Goal: Information Seeking & Learning: Check status

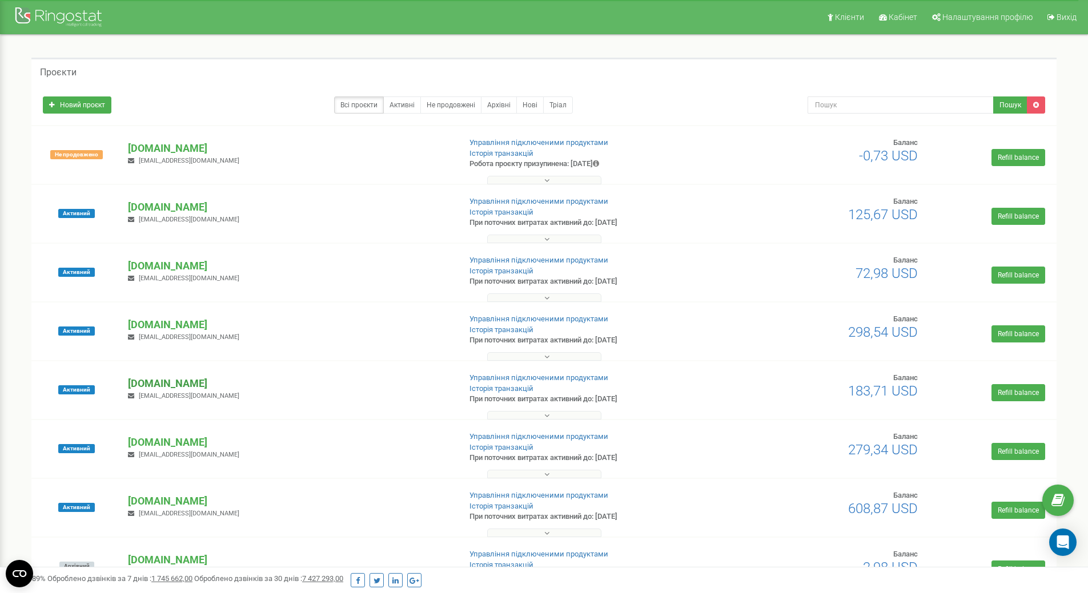
click at [194, 382] on p "[DOMAIN_NAME]" at bounding box center [289, 383] width 323 height 15
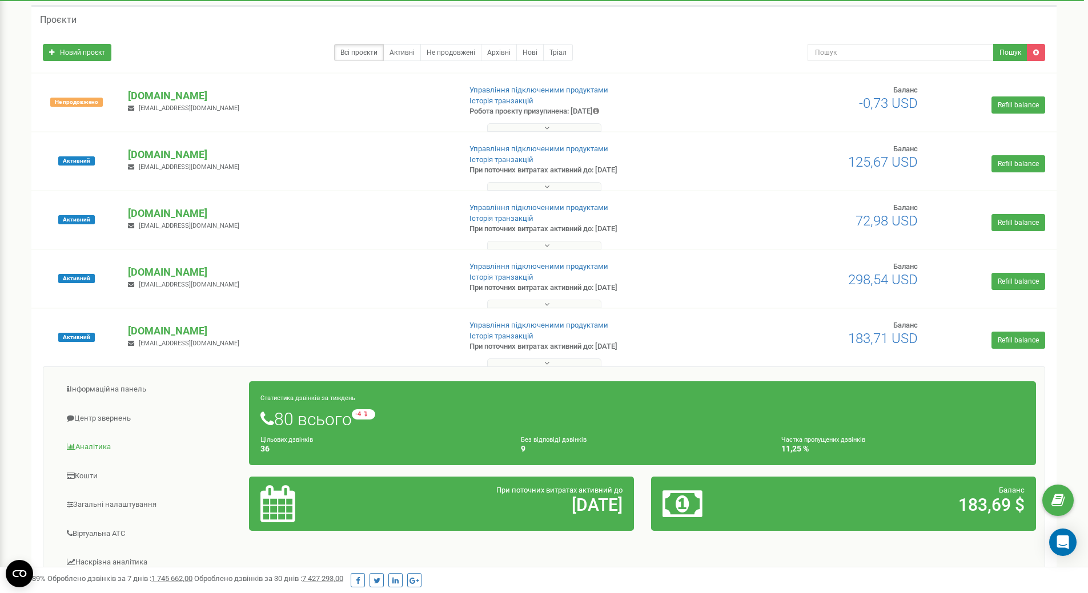
scroll to position [114, 0]
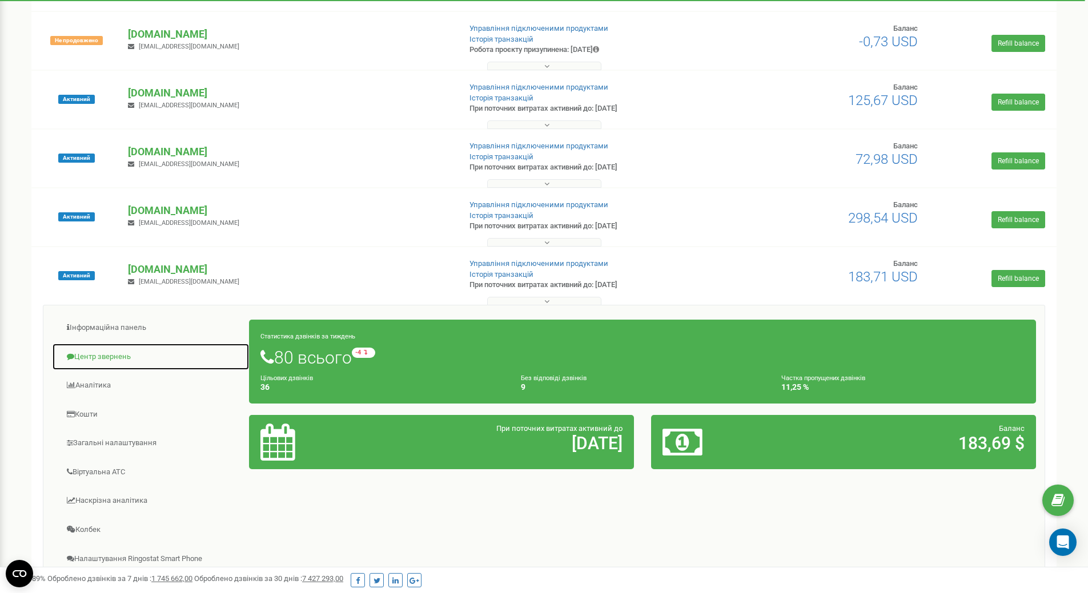
click at [115, 358] on link "Центр звернень" at bounding box center [151, 357] width 198 height 28
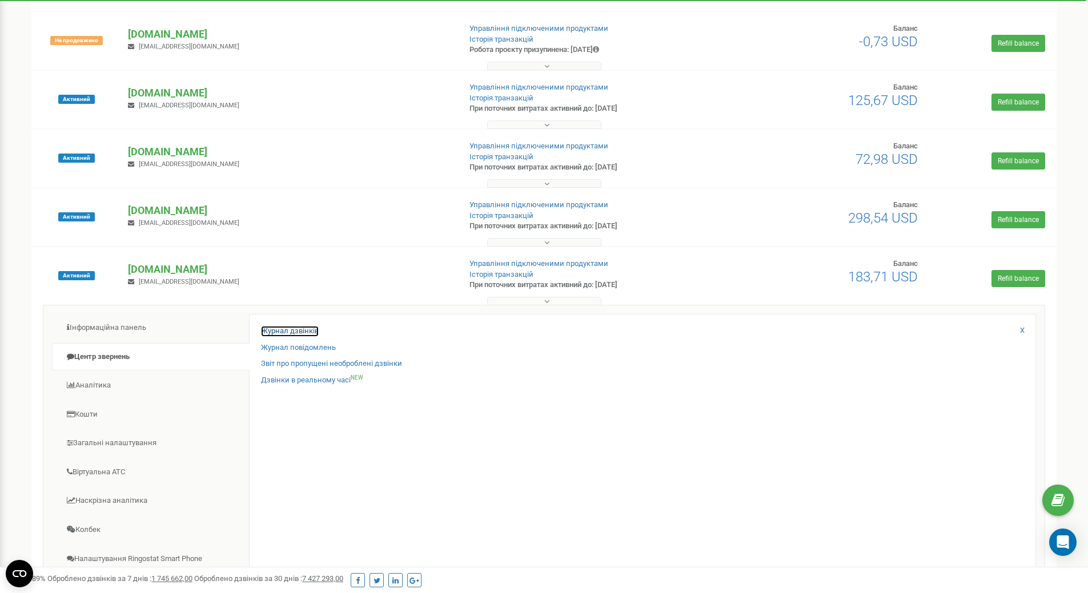
click at [290, 329] on link "Журнал дзвінків" at bounding box center [290, 331] width 58 height 11
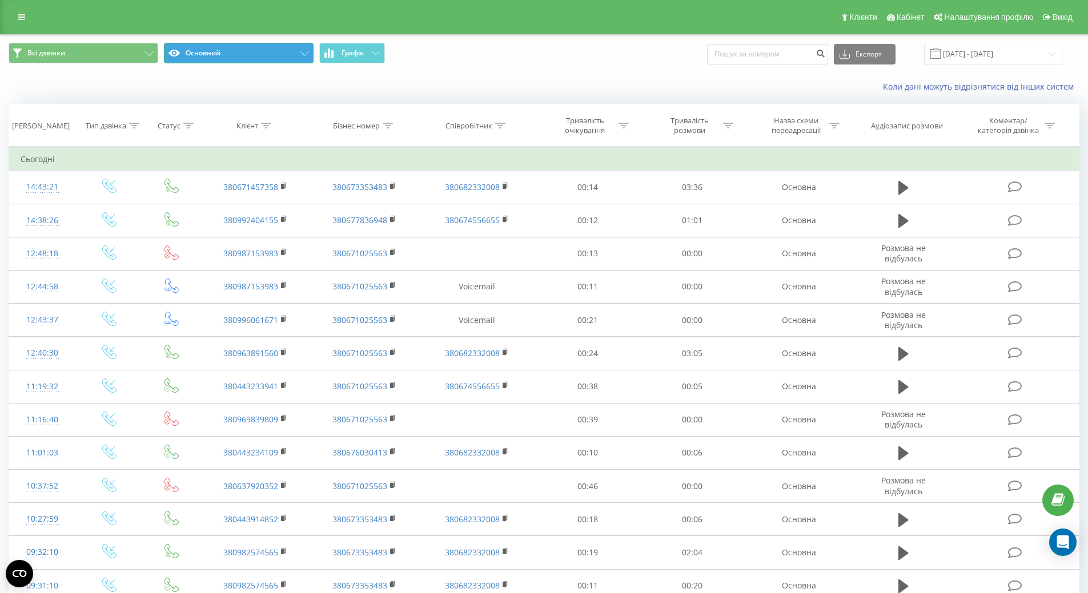
click at [255, 54] on button "Основний" at bounding box center [239, 53] width 150 height 21
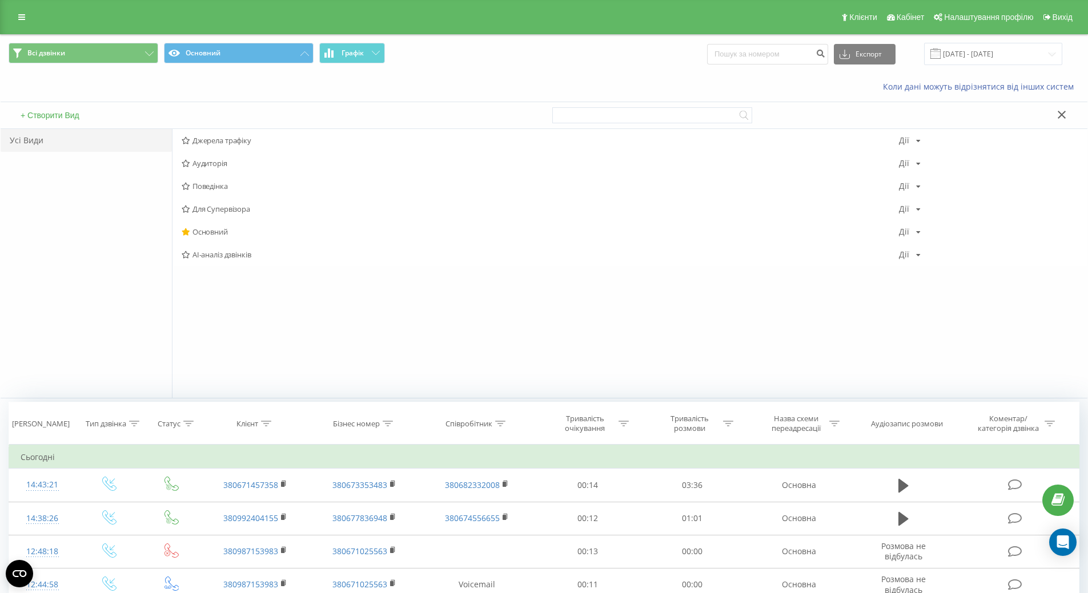
click at [238, 138] on span "Джерела трафіку" at bounding box center [540, 140] width 717 height 8
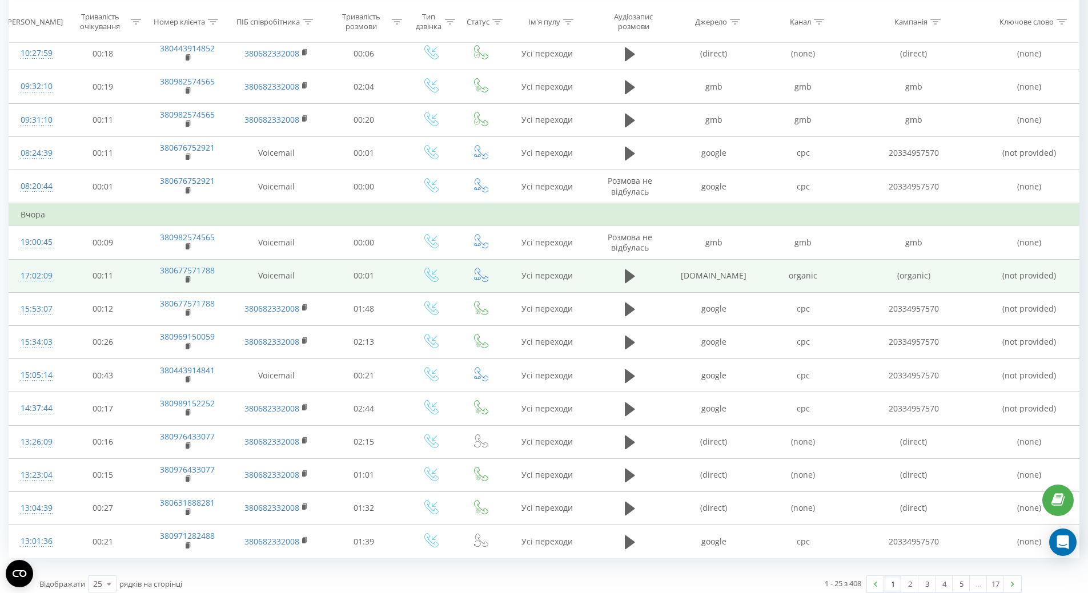
scroll to position [474, 0]
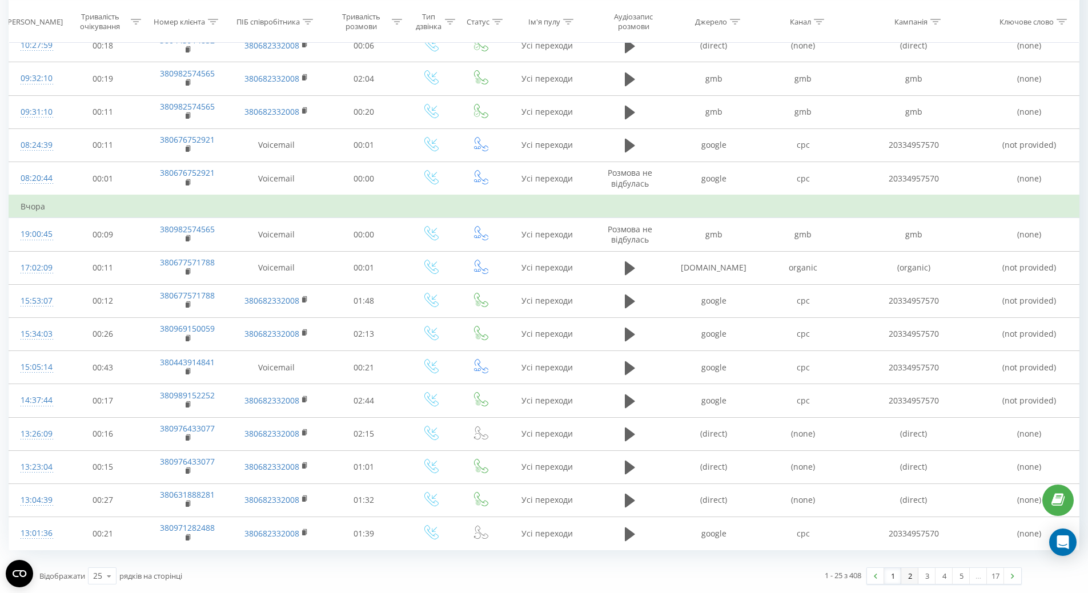
click at [910, 579] on link "2" at bounding box center [909, 576] width 17 height 16
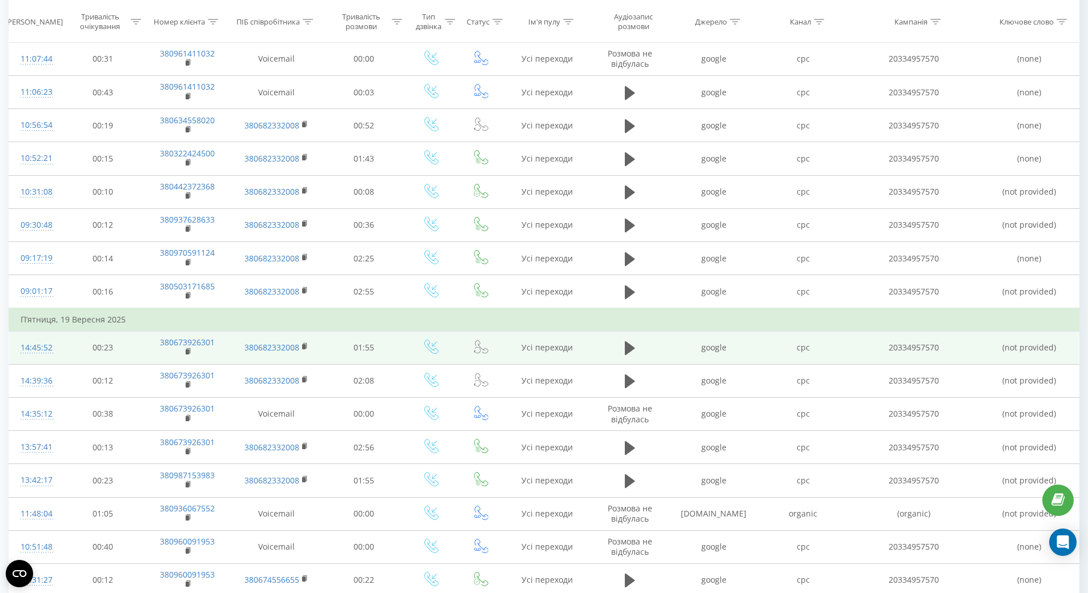
scroll to position [474, 0]
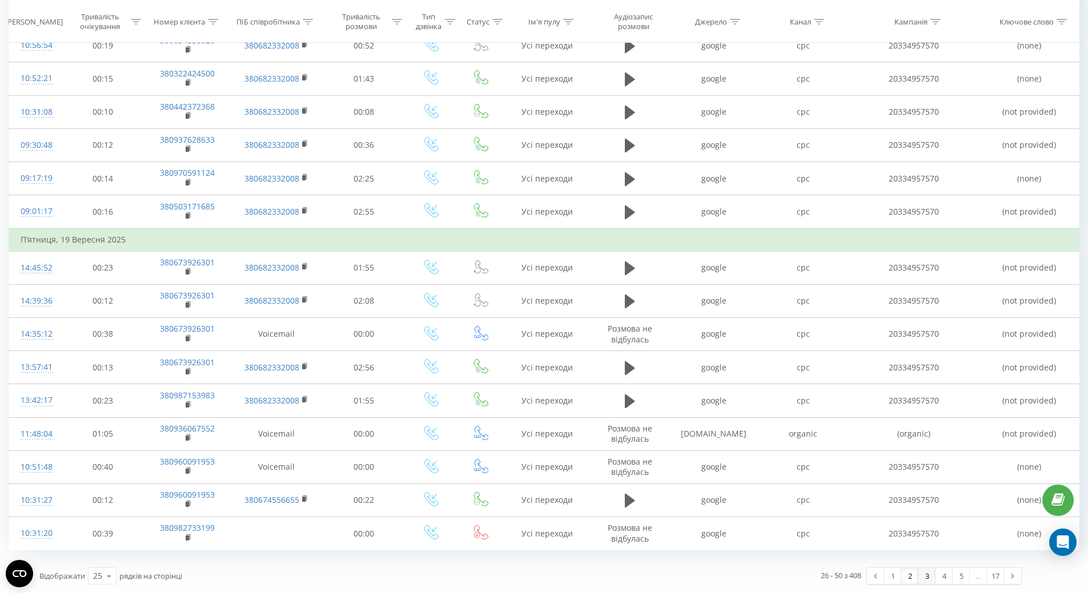
click at [925, 579] on link "3" at bounding box center [926, 576] width 17 height 16
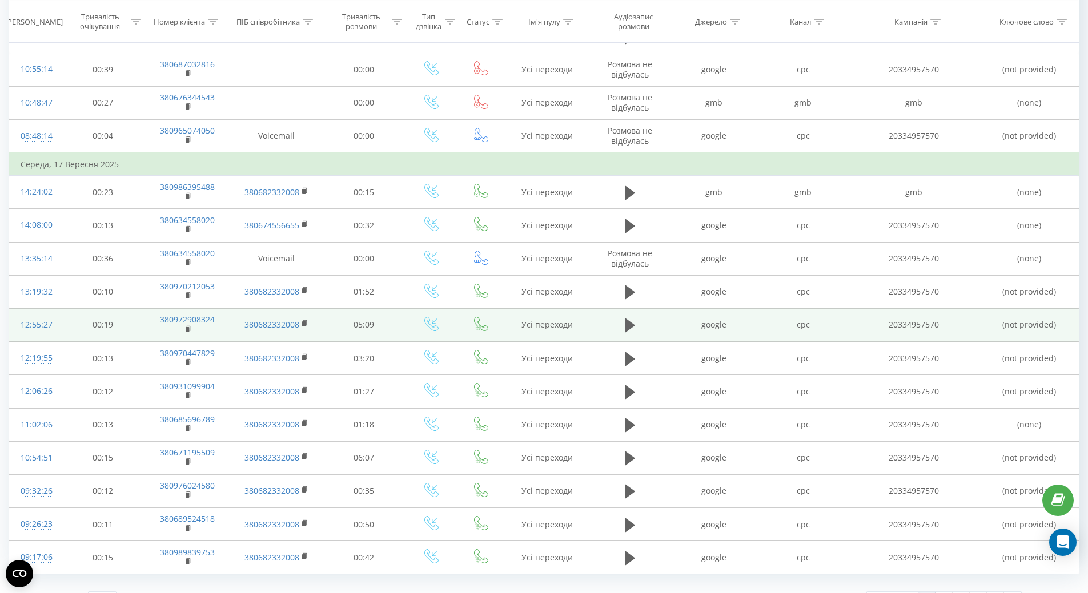
scroll to position [497, 0]
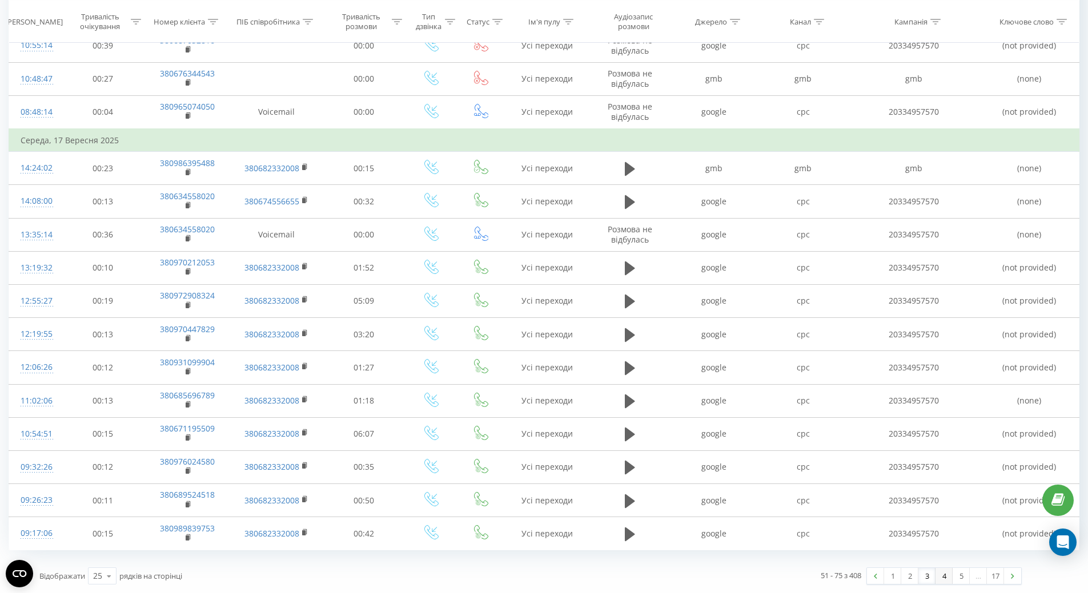
click at [946, 575] on link "4" at bounding box center [943, 576] width 17 height 16
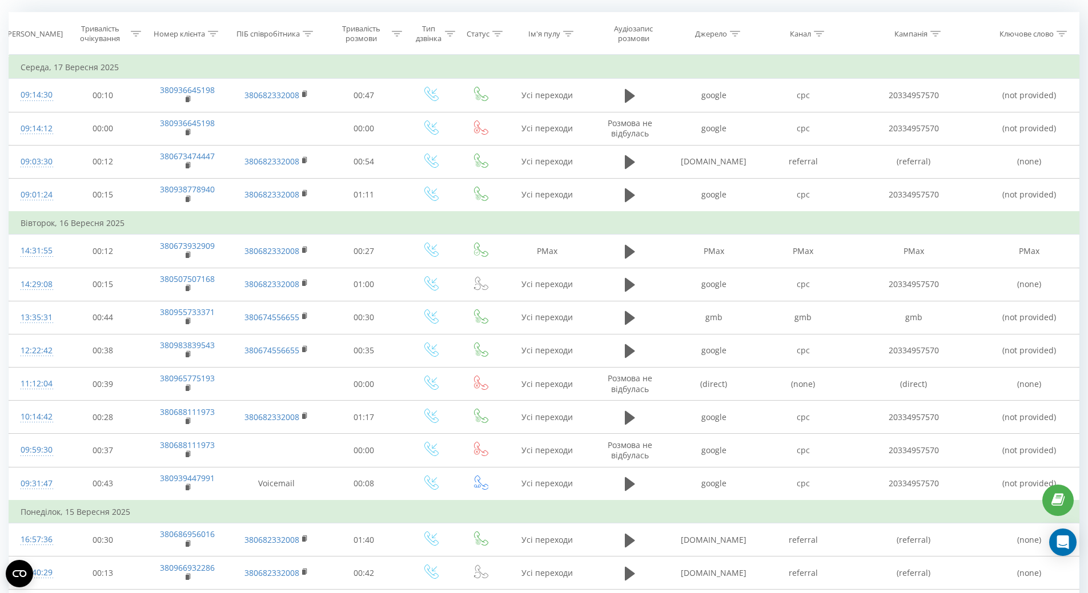
scroll to position [75, 0]
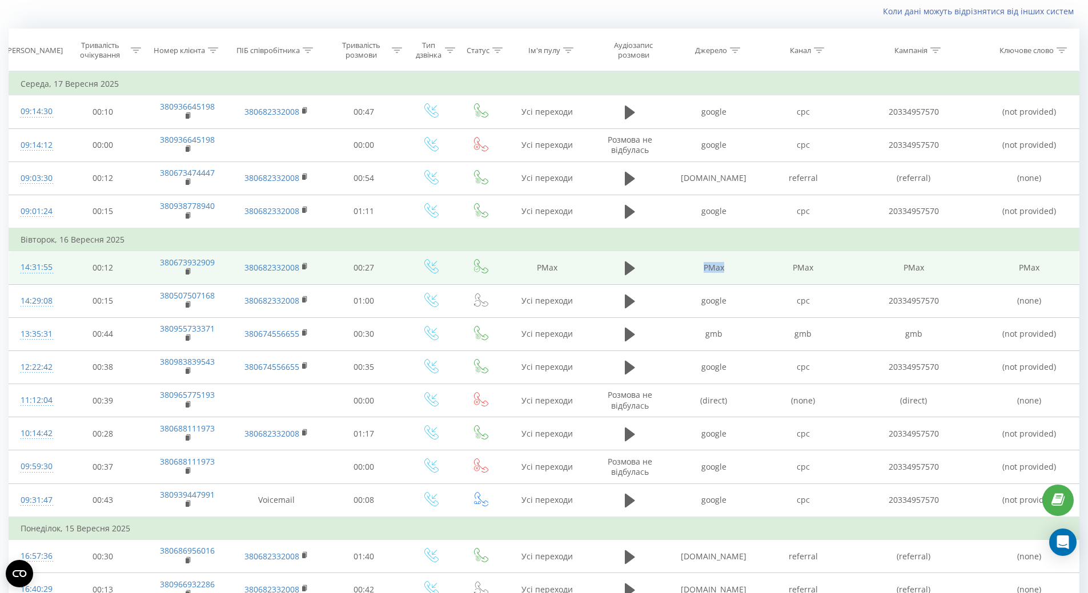
drag, startPoint x: 732, startPoint y: 269, endPoint x: 699, endPoint y: 266, distance: 33.2
click at [699, 266] on td "PMax" at bounding box center [713, 267] width 89 height 33
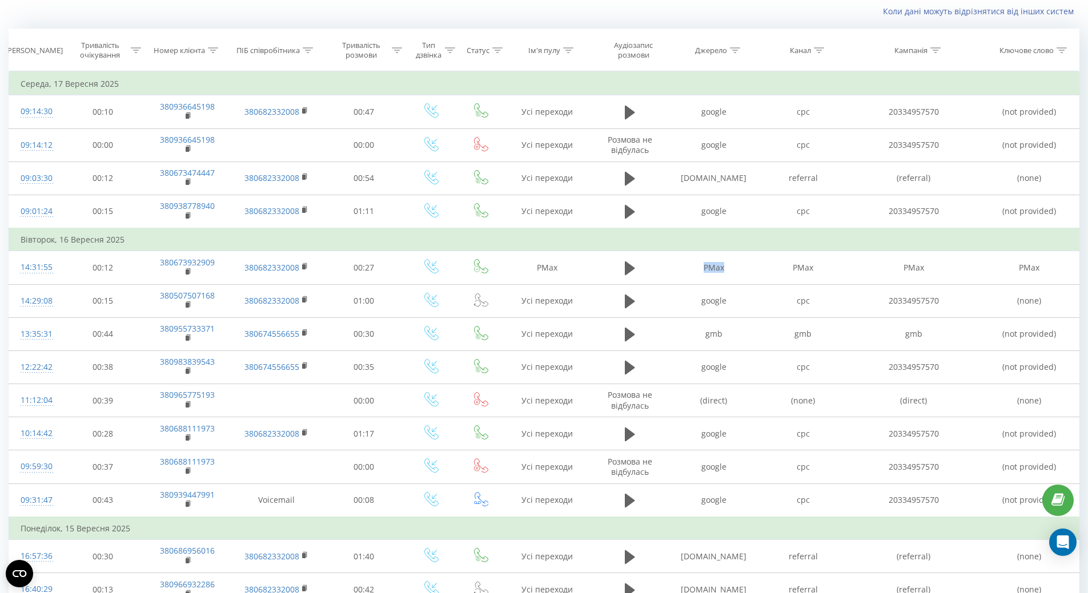
copy td "PMax"
click at [734, 49] on icon at bounding box center [735, 50] width 10 height 6
click at [713, 130] on input "text" at bounding box center [714, 132] width 101 height 20
paste input "PMax"
type input "PMax"
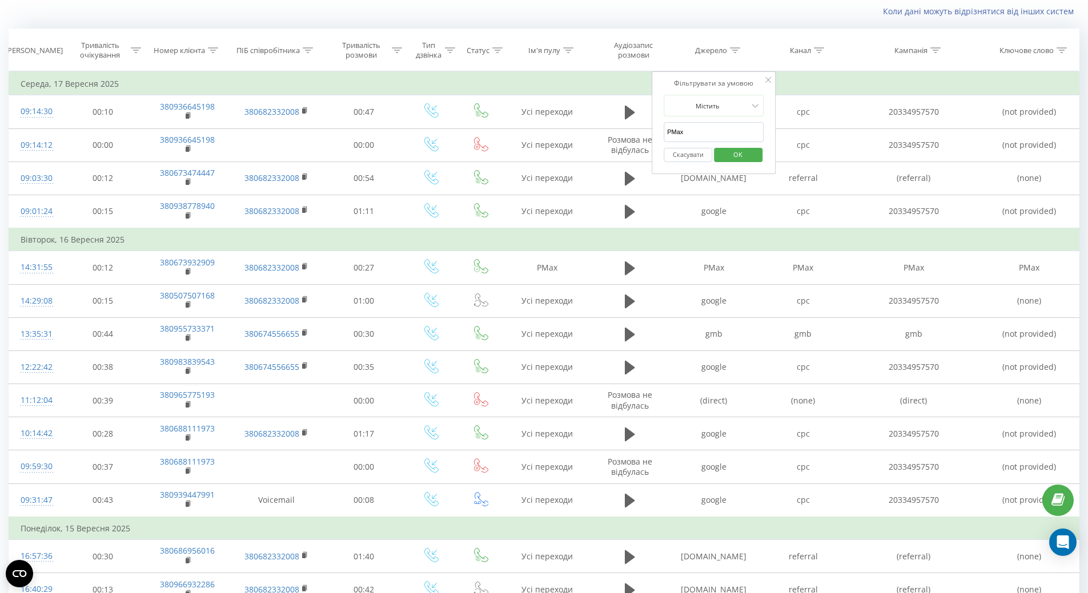
click at [745, 159] on span "OK" at bounding box center [738, 155] width 32 height 18
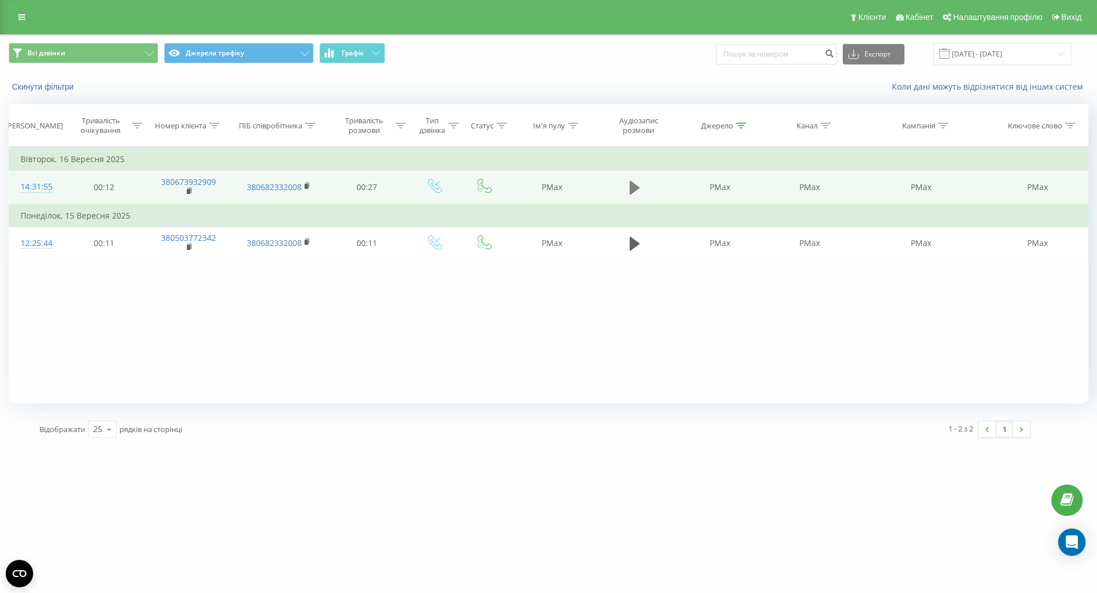
click at [631, 188] on icon at bounding box center [634, 188] width 10 height 14
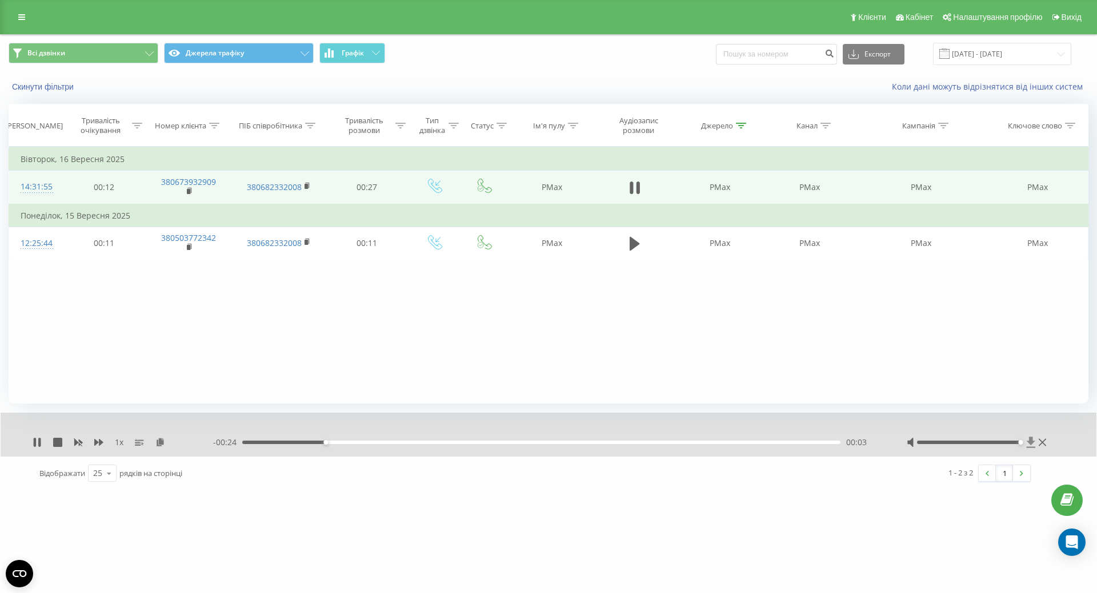
drag, startPoint x: 968, startPoint y: 441, endPoint x: 1032, endPoint y: 441, distance: 64.0
click at [1032, 441] on div at bounding box center [977, 442] width 142 height 11
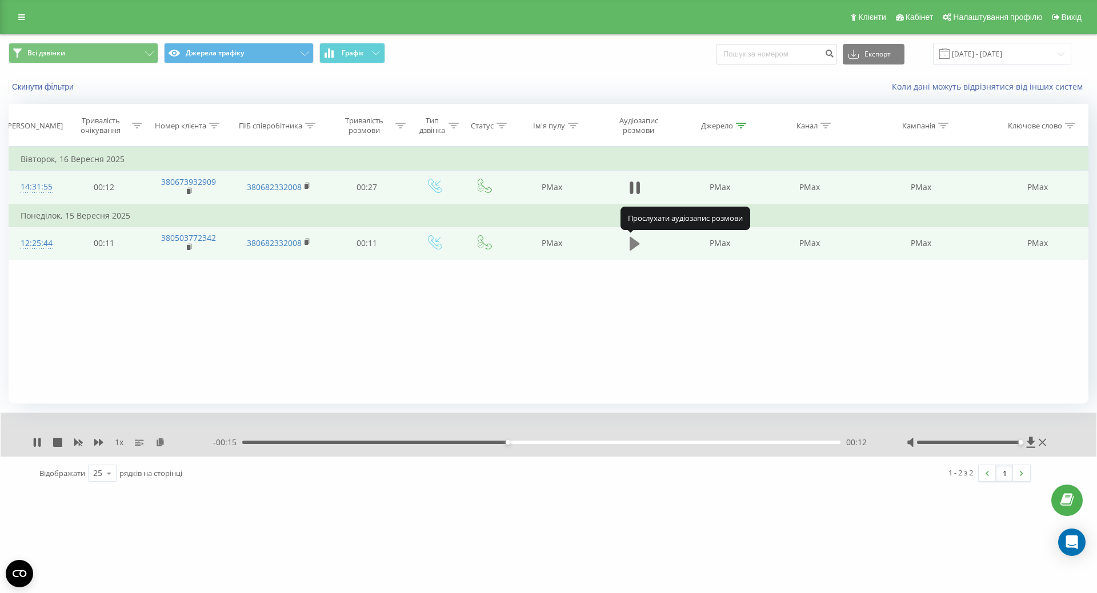
click at [630, 243] on icon at bounding box center [634, 244] width 10 height 14
click at [634, 243] on icon at bounding box center [634, 244] width 10 height 16
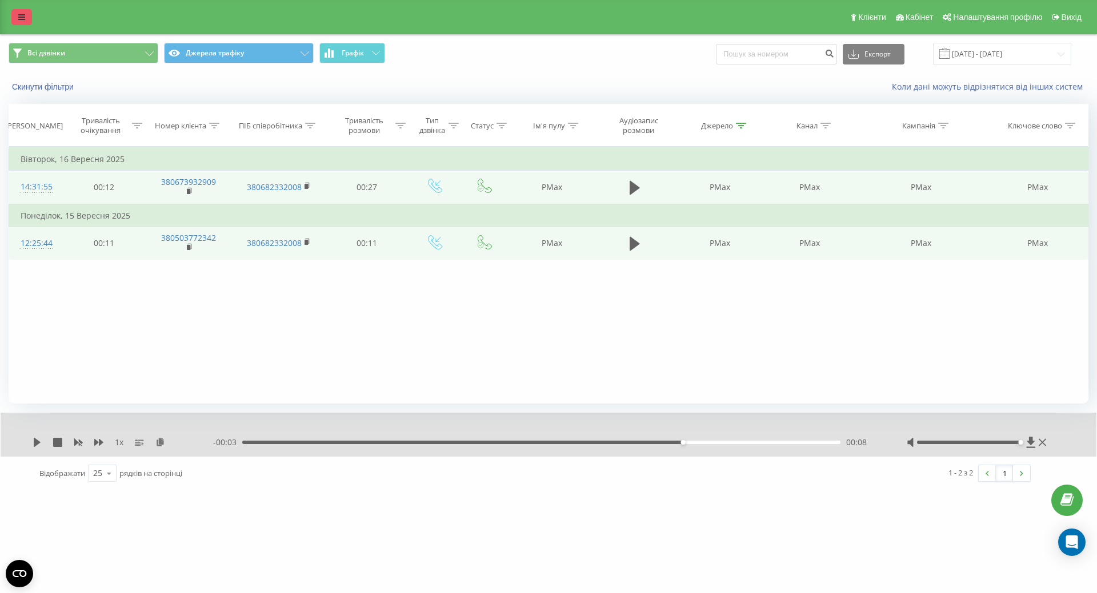
click at [13, 15] on link at bounding box center [21, 17] width 21 height 16
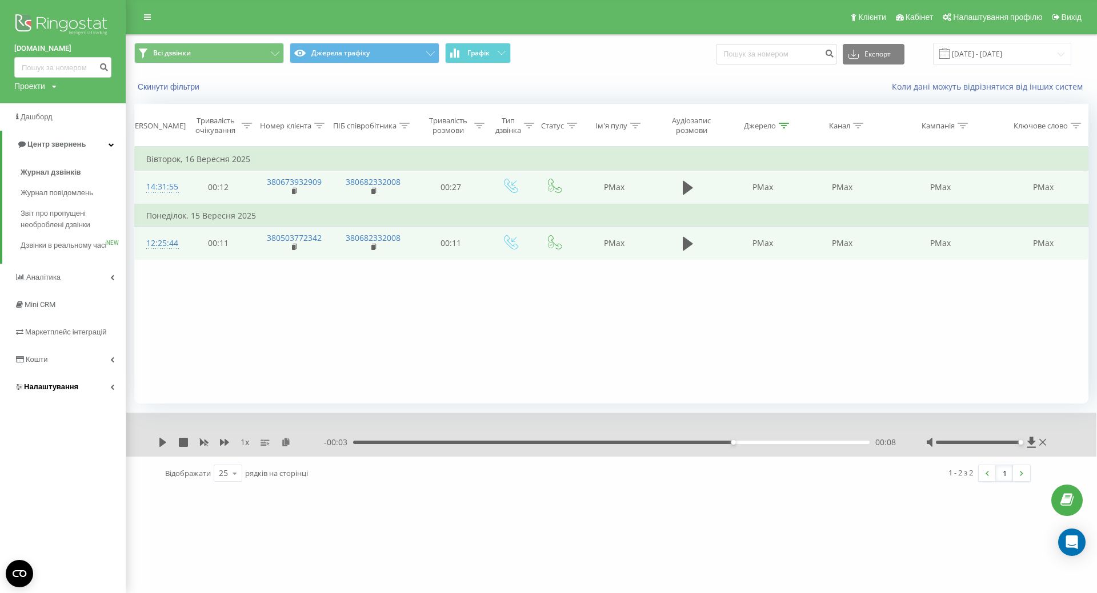
click at [50, 391] on span "Налаштування" at bounding box center [51, 387] width 54 height 9
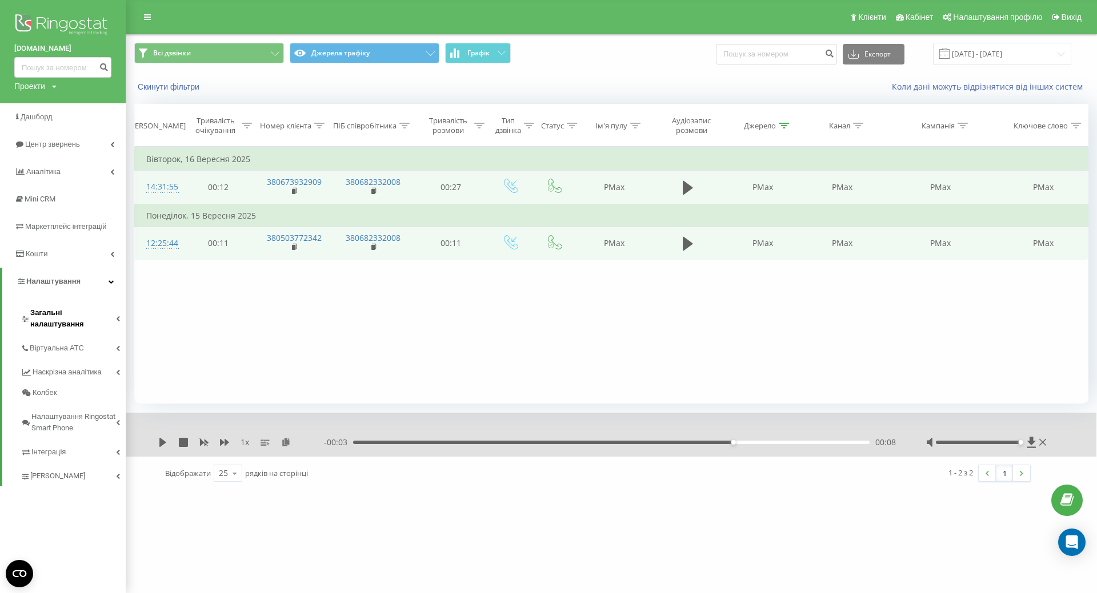
click at [97, 309] on span "Загальні налаштування" at bounding box center [73, 318] width 86 height 23
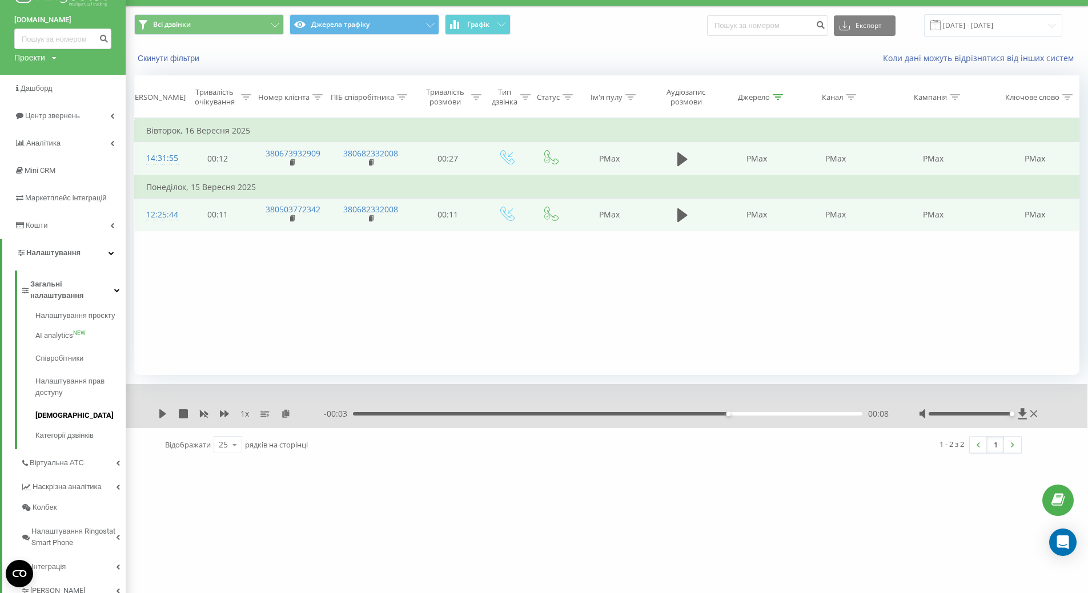
scroll to position [54, 0]
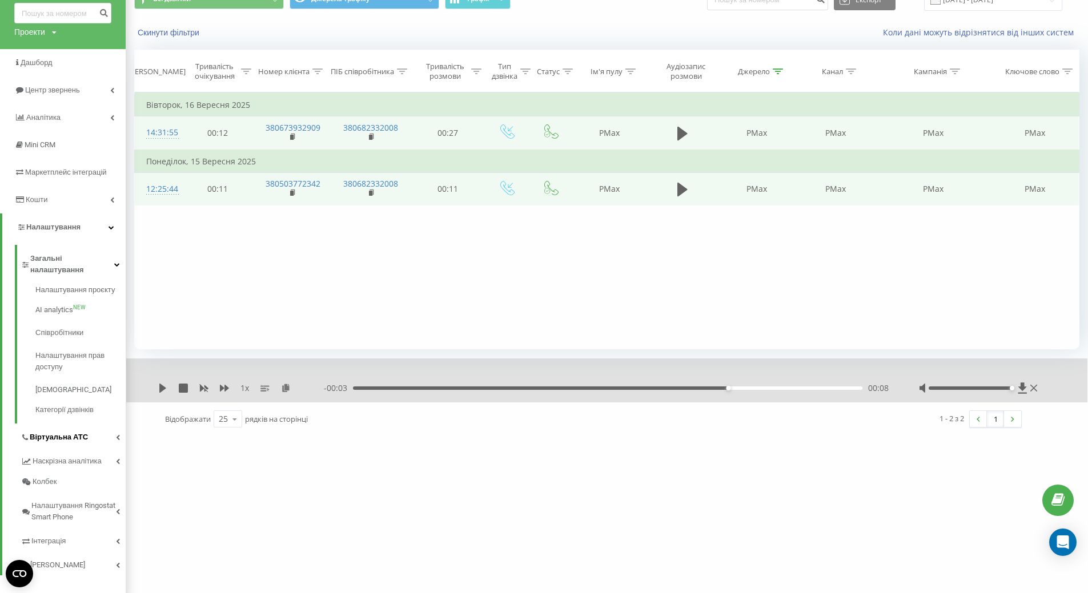
click at [87, 427] on link "Віртуальна АТС" at bounding box center [73, 436] width 105 height 24
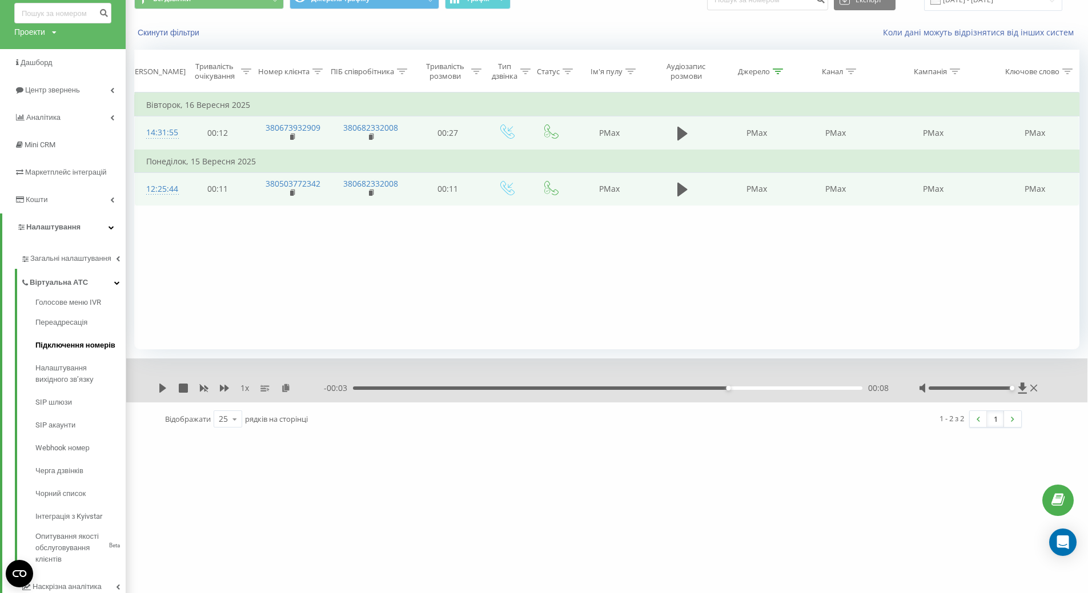
click at [101, 345] on span "Підключення номерів" at bounding box center [75, 345] width 80 height 11
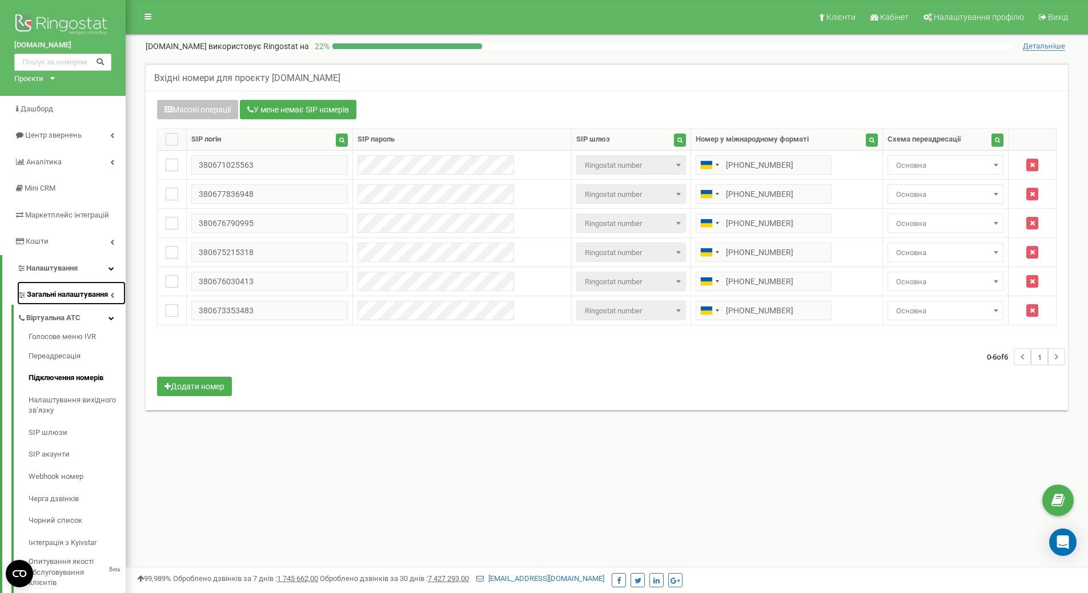
click at [108, 292] on span "Загальні налаштування" at bounding box center [67, 295] width 81 height 11
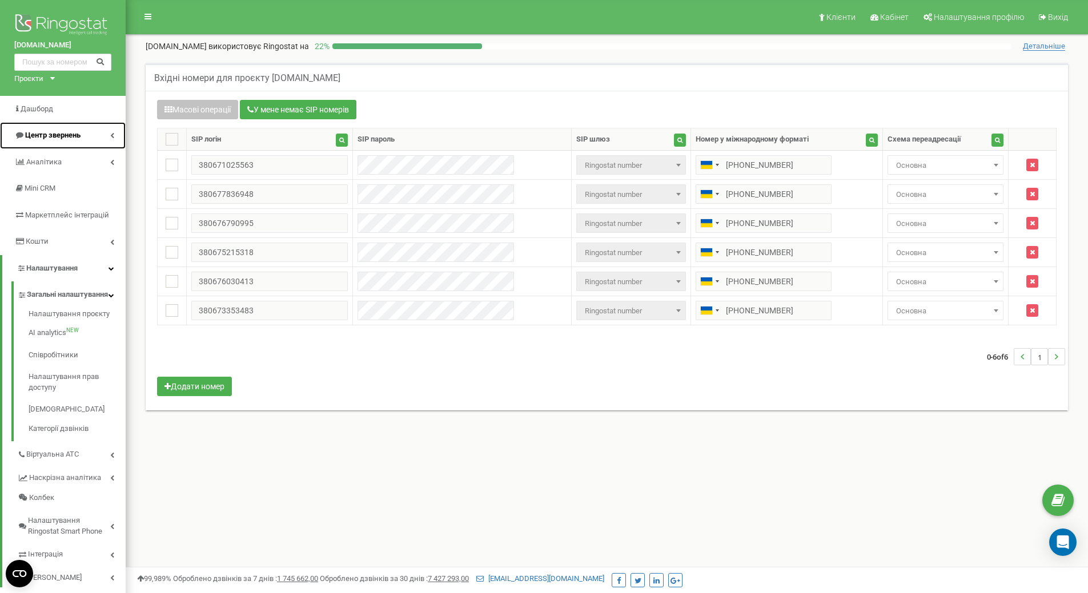
click at [45, 126] on link "Центр звернень" at bounding box center [63, 135] width 126 height 27
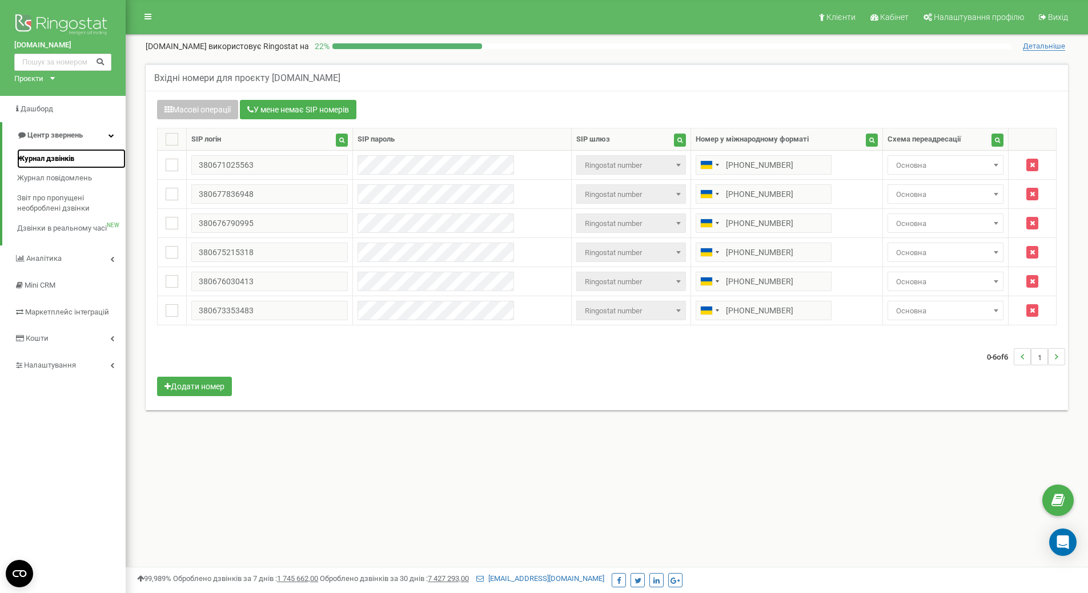
click at [61, 158] on span "Журнал дзвінків" at bounding box center [45, 159] width 57 height 11
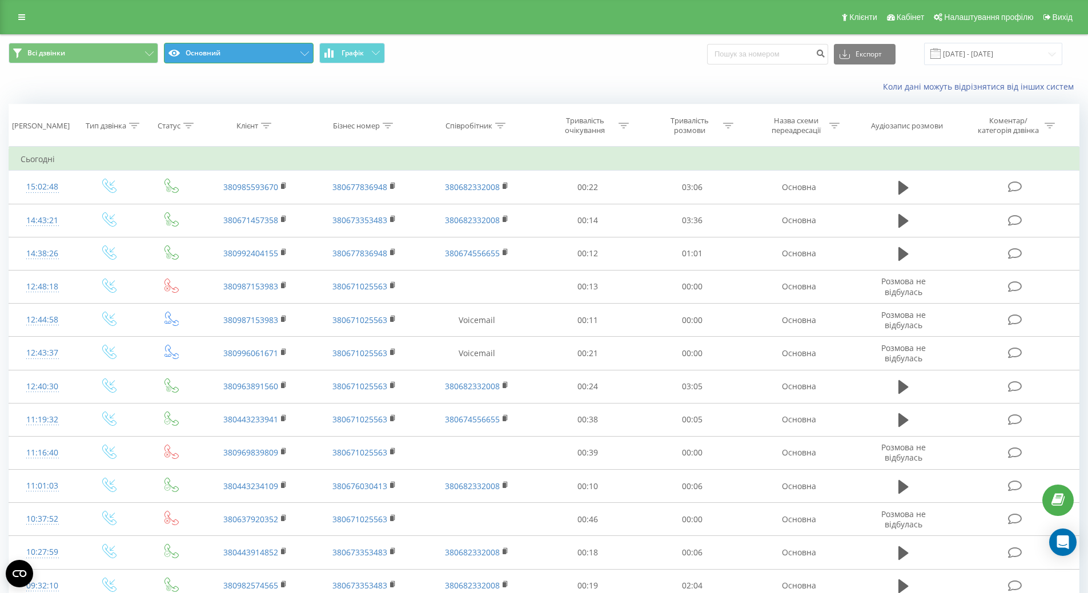
click at [226, 49] on button "Основний" at bounding box center [239, 53] width 150 height 21
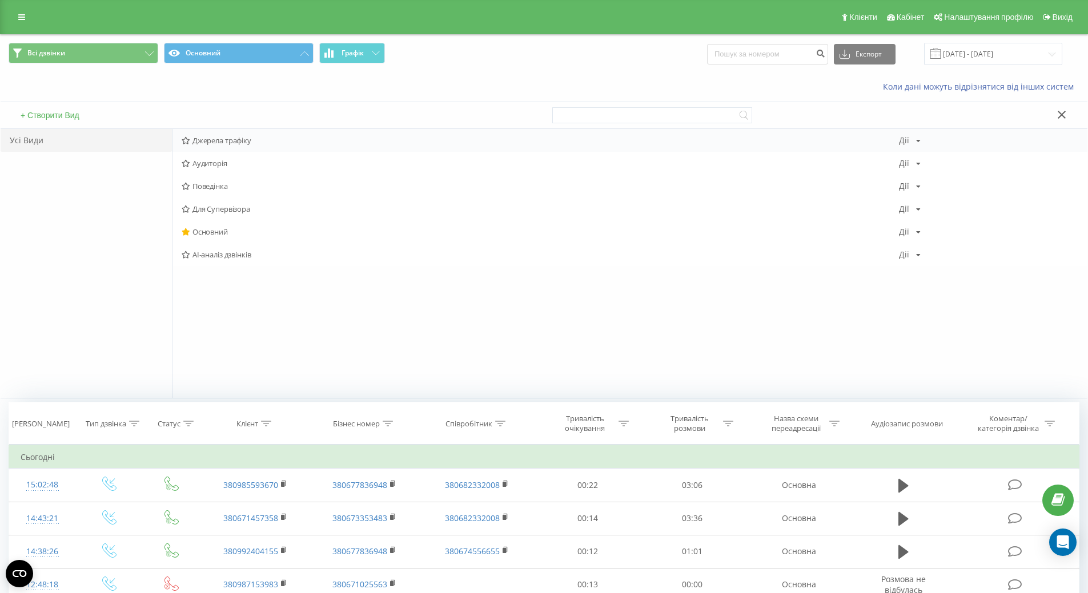
click at [226, 142] on span "Джерела трафіку" at bounding box center [540, 140] width 717 height 8
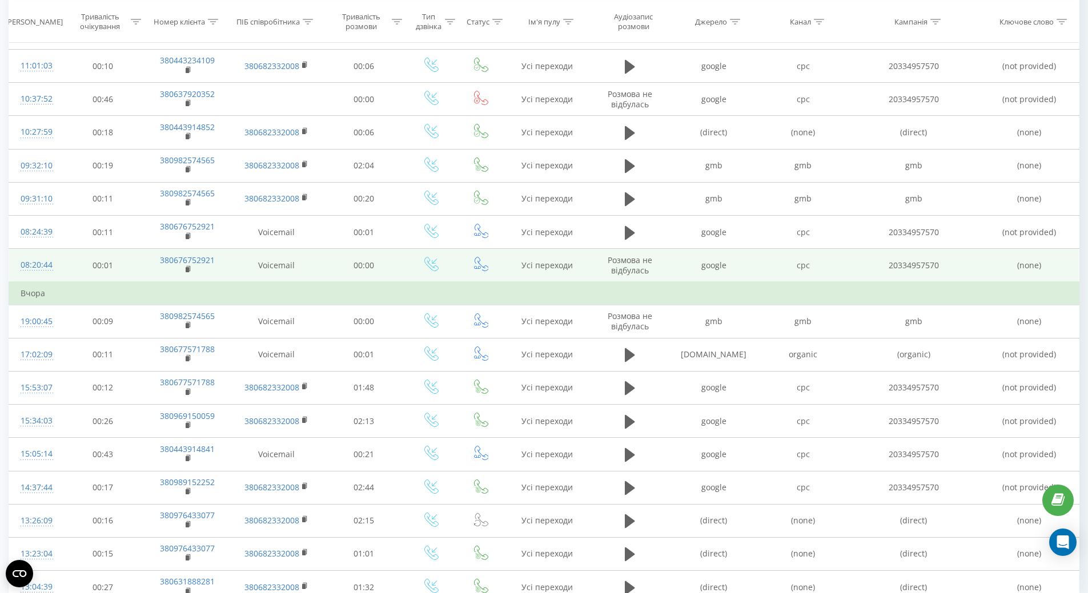
scroll to position [457, 0]
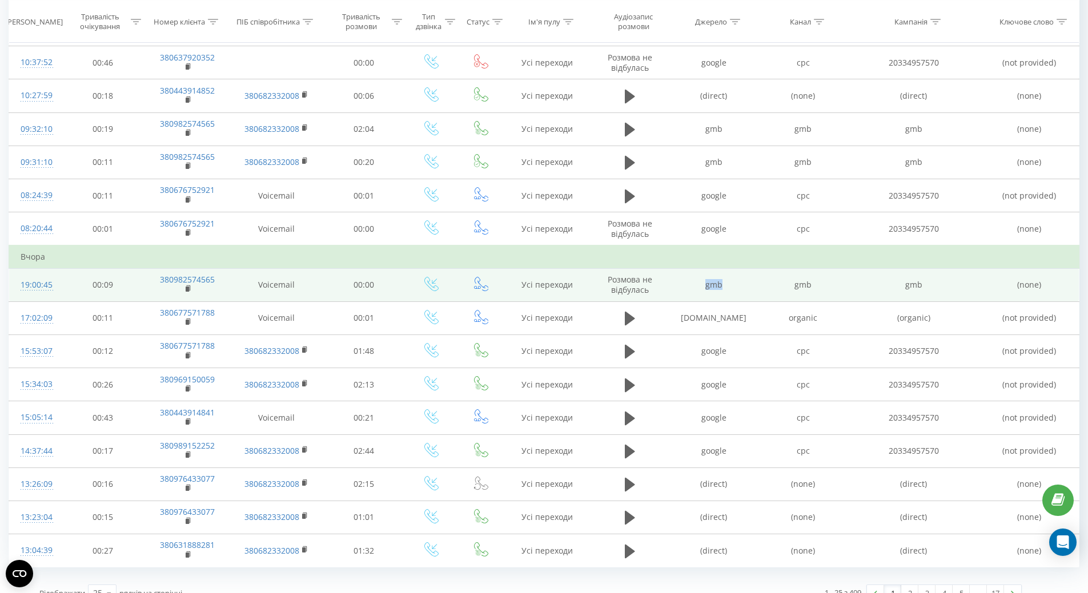
drag, startPoint x: 720, startPoint y: 282, endPoint x: 693, endPoint y: 282, distance: 27.4
click at [693, 282] on td "gmb" at bounding box center [713, 284] width 89 height 33
copy td "gmb"
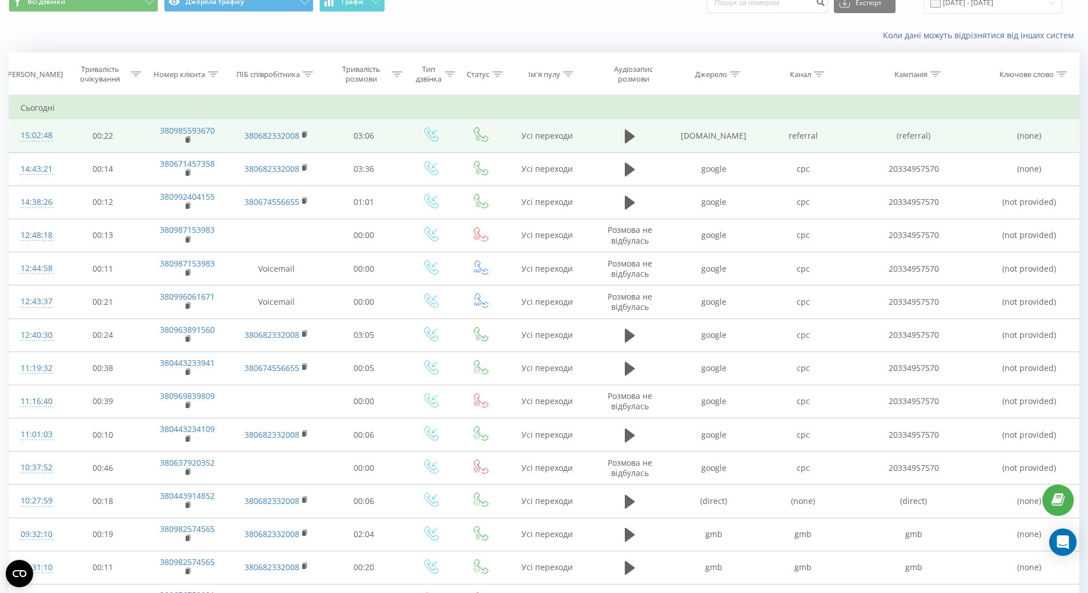
scroll to position [0, 0]
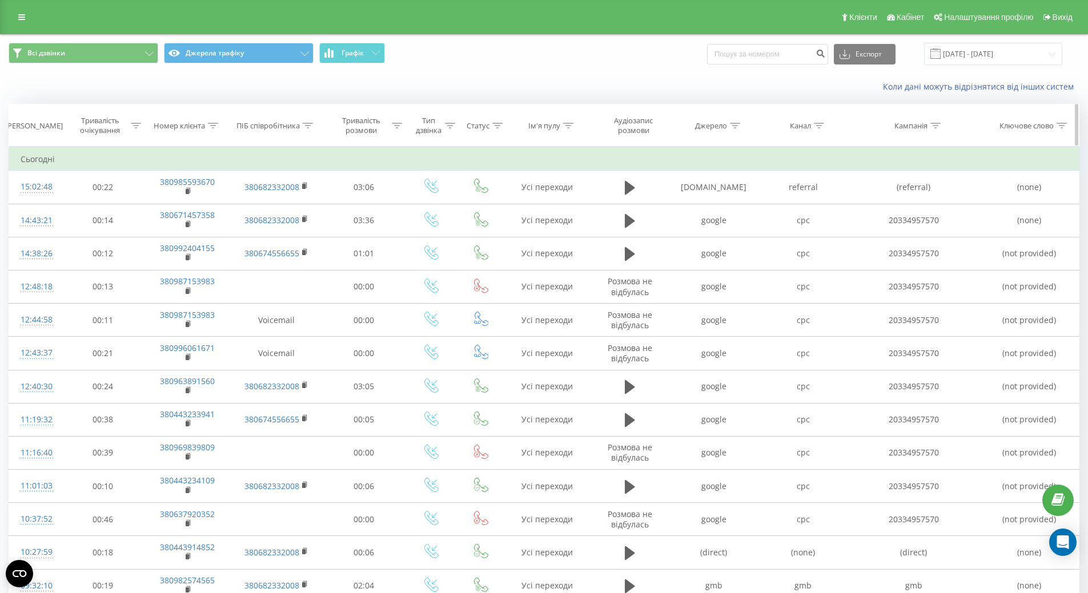
click at [732, 125] on icon at bounding box center [735, 126] width 10 height 6
click at [697, 208] on input "text" at bounding box center [714, 208] width 101 height 20
paste input "gmb"
type input "gmb"
click at [734, 232] on span "OK" at bounding box center [738, 230] width 32 height 18
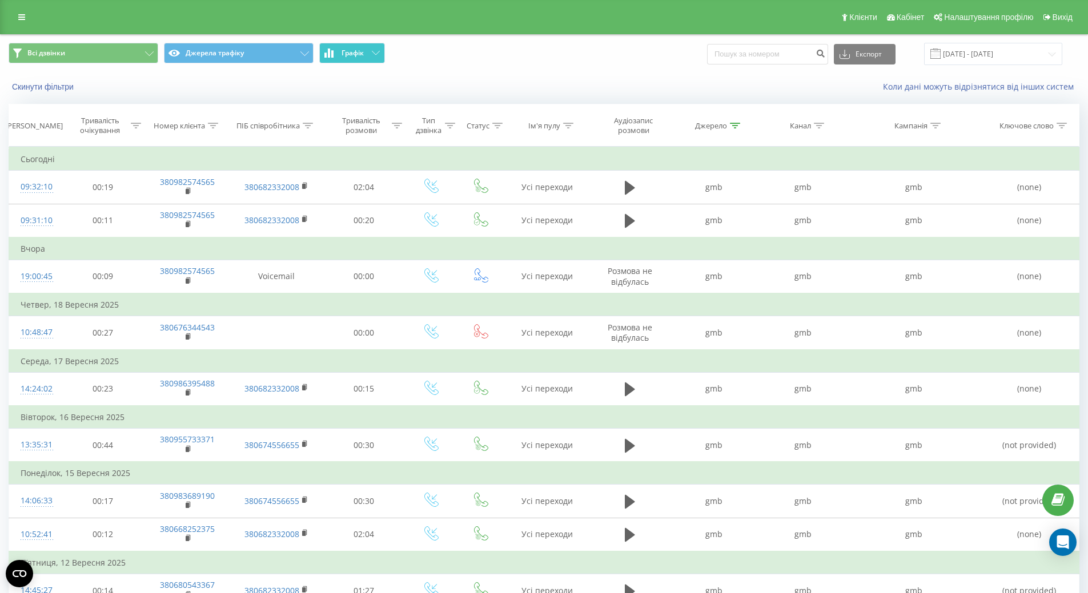
click at [366, 54] on button "Графік" at bounding box center [352, 53] width 66 height 21
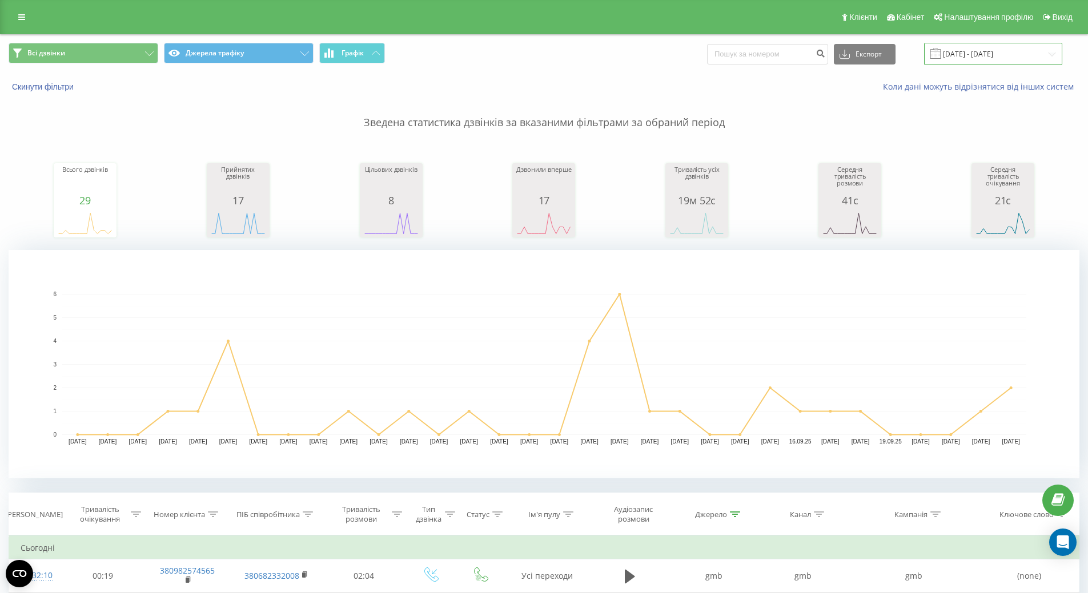
click at [985, 51] on input "[DATE] - [DATE]" at bounding box center [993, 54] width 138 height 22
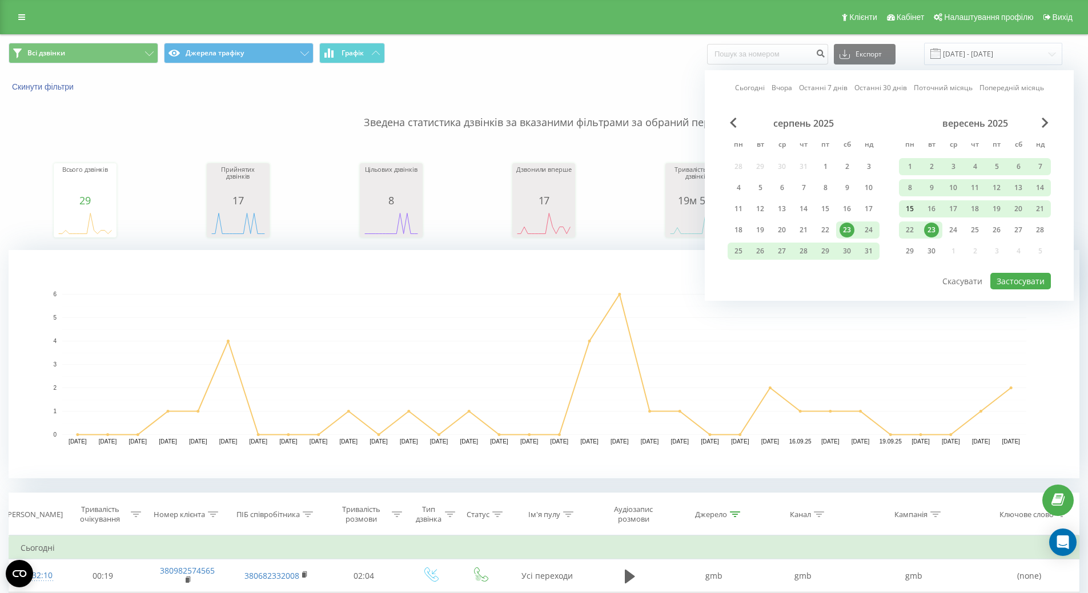
click at [906, 206] on div "15" at bounding box center [909, 209] width 15 height 15
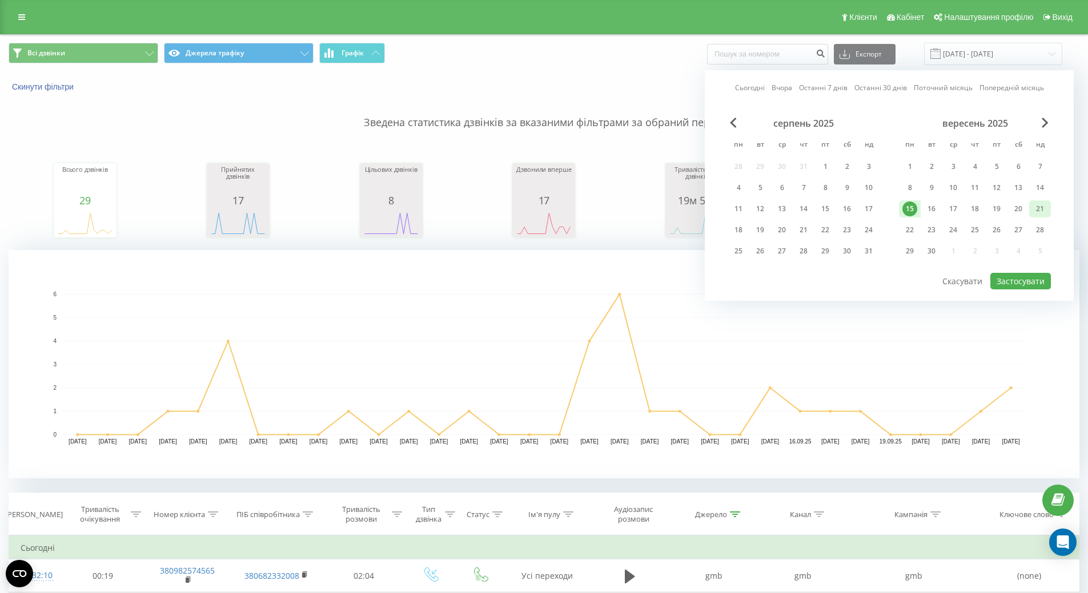
click at [1046, 206] on div "21" at bounding box center [1040, 209] width 15 height 15
click at [1039, 281] on button "Застосувати" at bounding box center [1020, 281] width 61 height 17
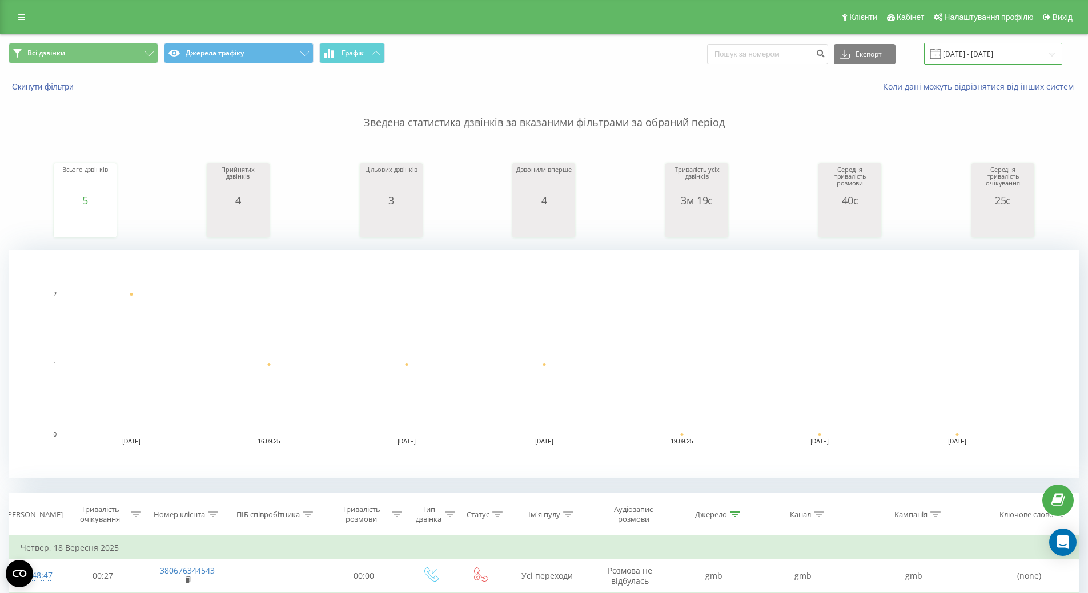
click at [1005, 56] on input "15.09.2025 - 21.09.2025" at bounding box center [993, 54] width 138 height 22
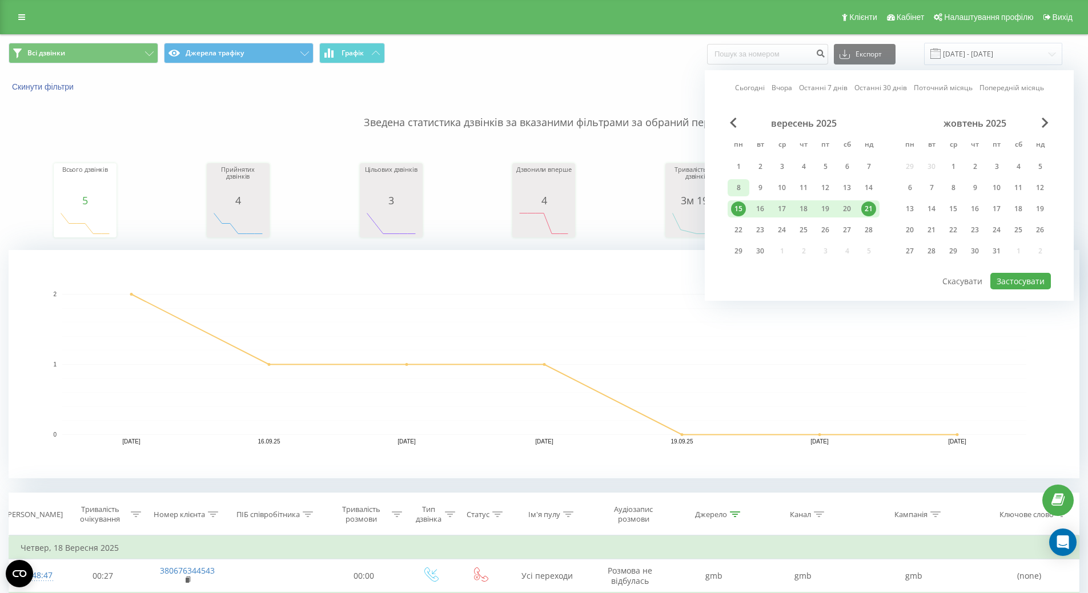
click at [734, 184] on div "8" at bounding box center [738, 187] width 15 height 15
click at [870, 184] on div "14" at bounding box center [868, 187] width 15 height 15
click at [1018, 277] on button "Застосувати" at bounding box center [1020, 281] width 61 height 17
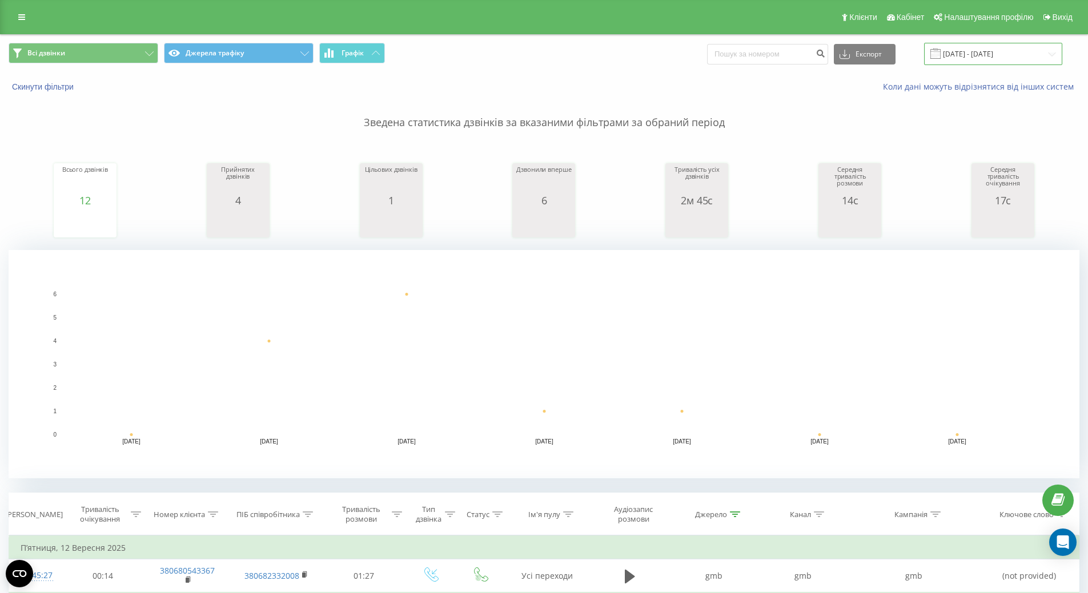
click at [986, 55] on input "08.09.2025 - 14.09.2025" at bounding box center [993, 54] width 138 height 22
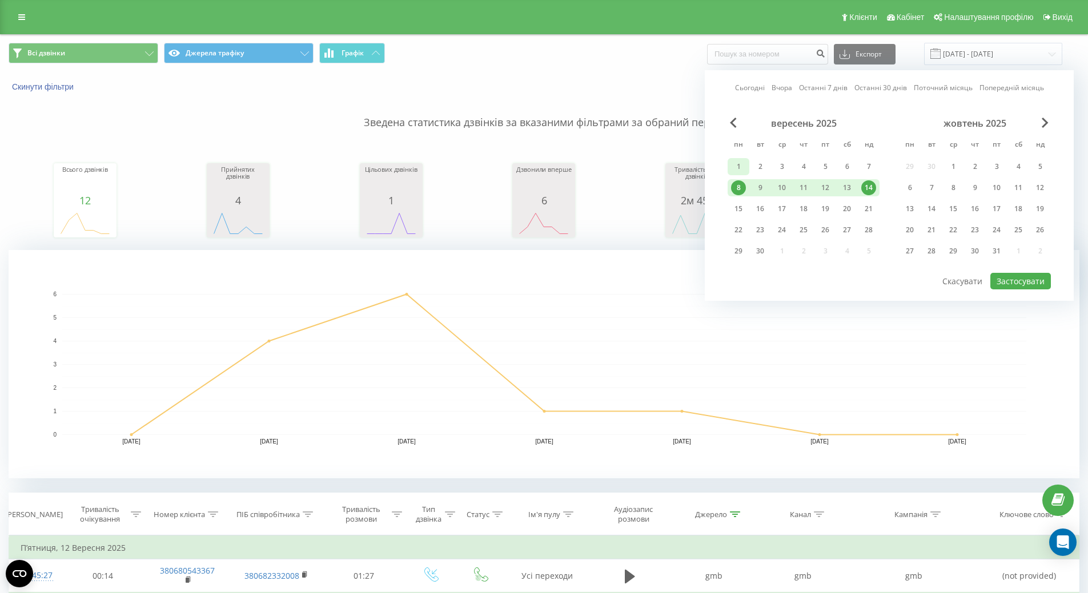
click at [729, 168] on div "1" at bounding box center [739, 166] width 22 height 17
click at [871, 166] on div "7" at bounding box center [868, 166] width 15 height 15
click at [1023, 281] on button "Застосувати" at bounding box center [1020, 281] width 61 height 17
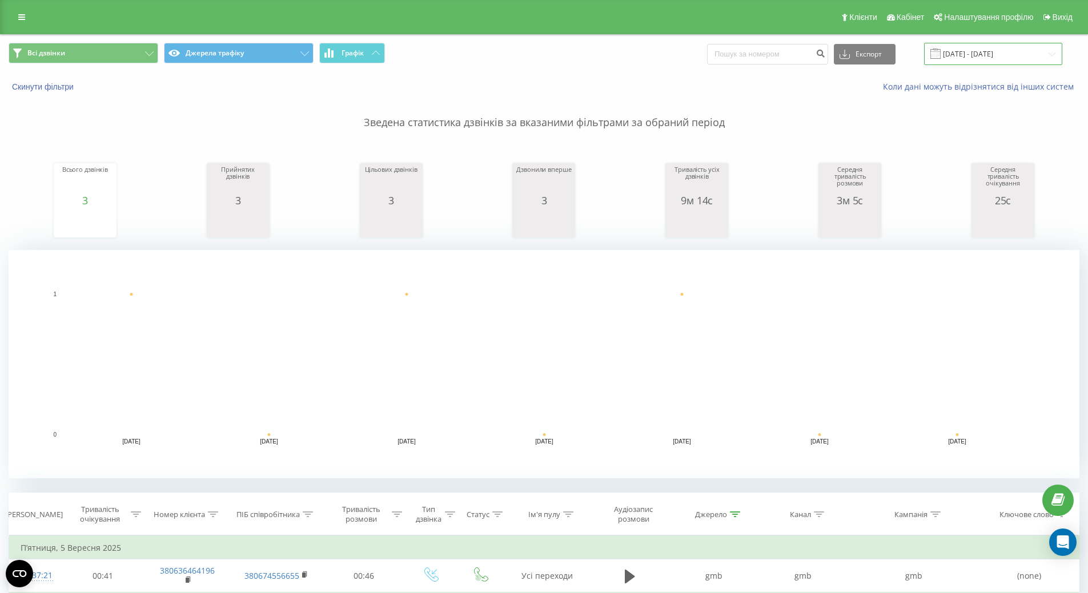
click at [995, 53] on input "01.09.2025 - 07.09.2025" at bounding box center [993, 54] width 138 height 22
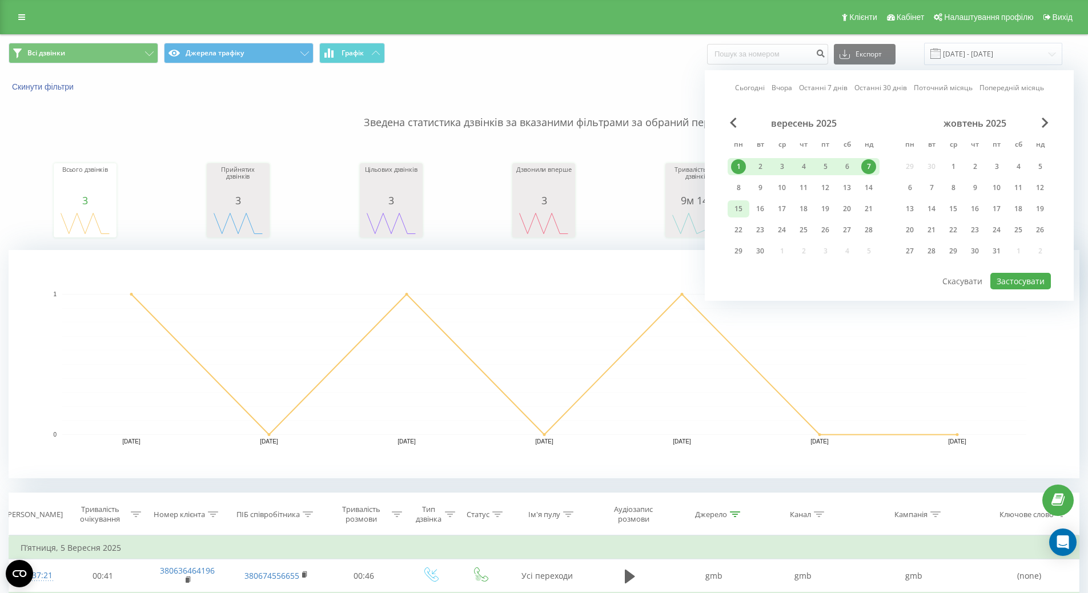
click at [738, 214] on div "15" at bounding box center [738, 209] width 15 height 15
click at [871, 205] on div "21" at bounding box center [868, 209] width 15 height 15
click at [1008, 281] on button "Застосувати" at bounding box center [1020, 281] width 61 height 17
type input "15.09.2025 - 21.09.2025"
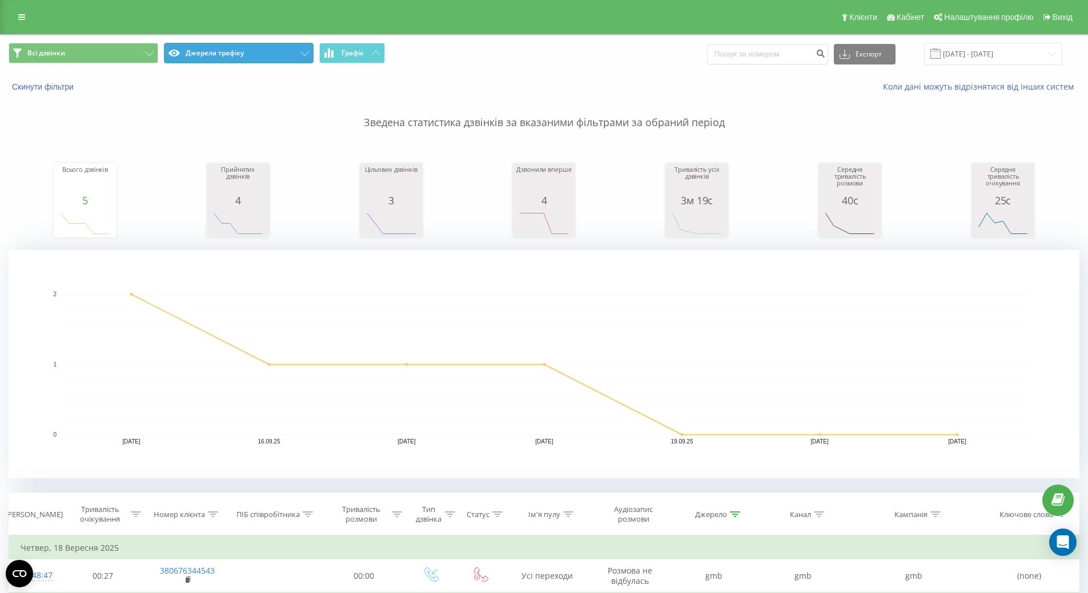
click at [206, 60] on button "Джерела трафіку" at bounding box center [239, 53] width 150 height 21
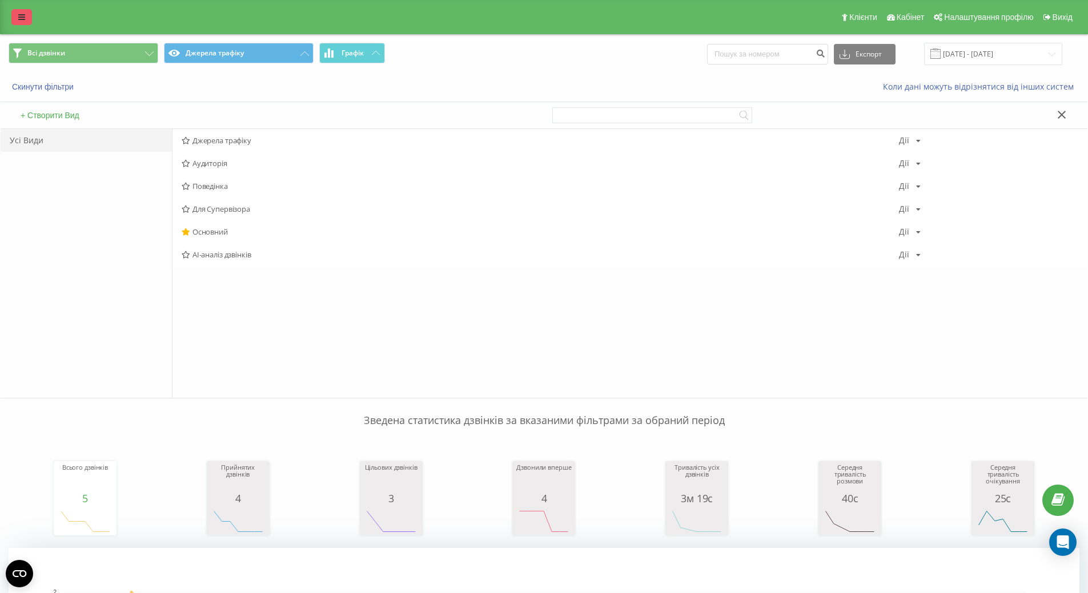
click at [23, 13] on icon at bounding box center [21, 17] width 7 height 8
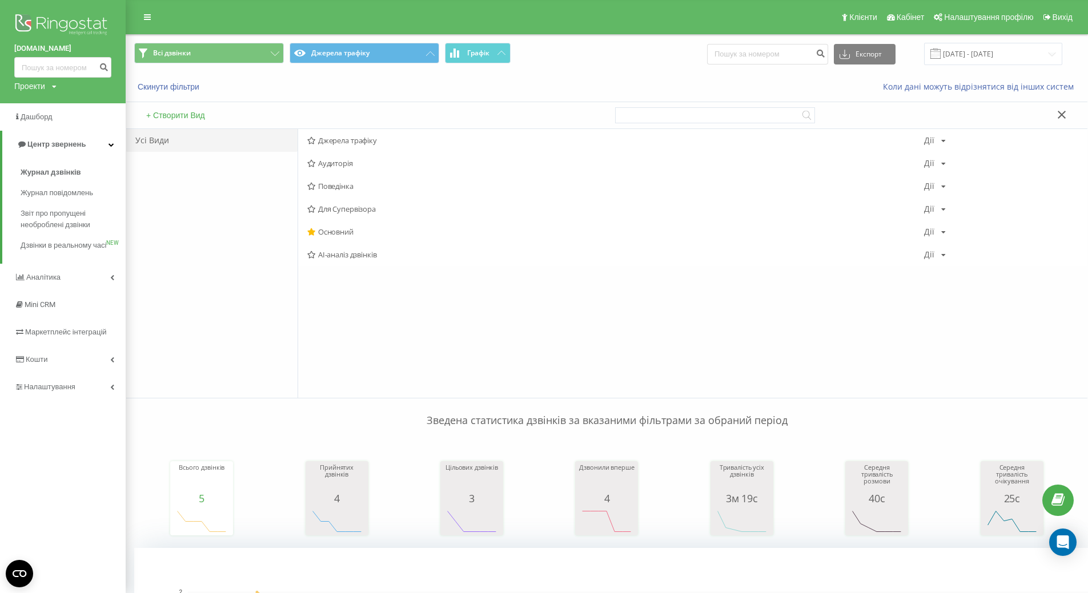
click at [44, 89] on div "Проекти" at bounding box center [29, 86] width 31 height 11
click at [51, 211] on link "[DOMAIN_NAME]" at bounding box center [51, 210] width 55 height 9
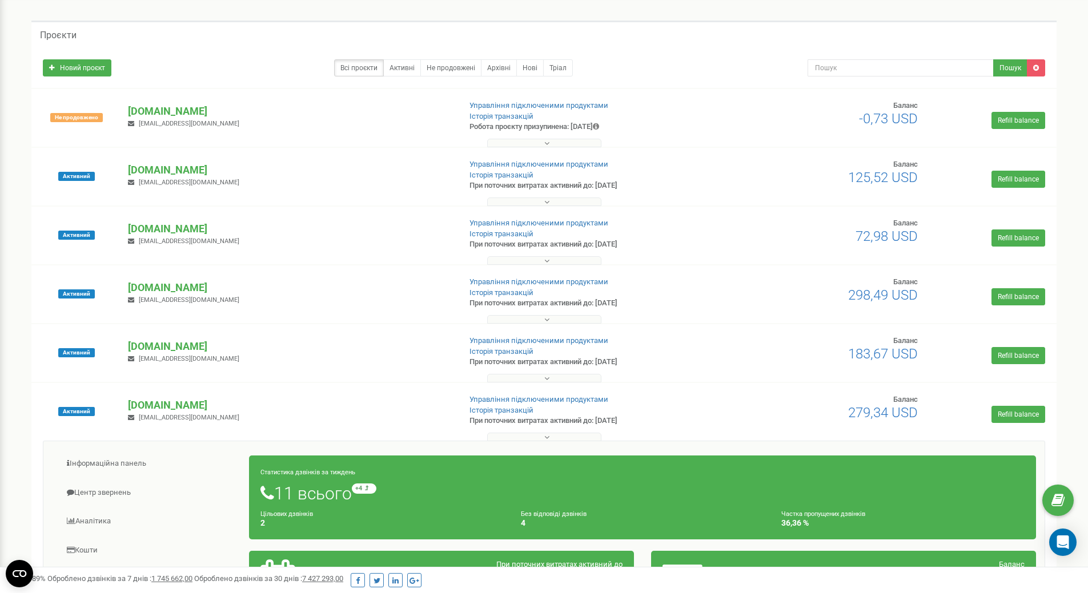
scroll to position [57, 0]
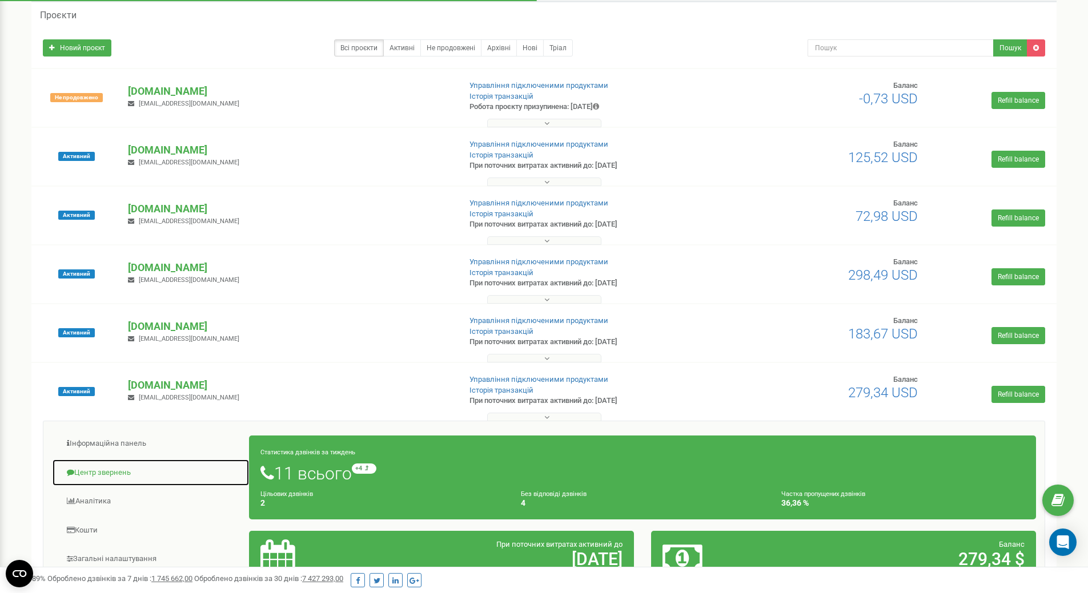
click at [103, 472] on link "Центр звернень" at bounding box center [151, 473] width 198 height 28
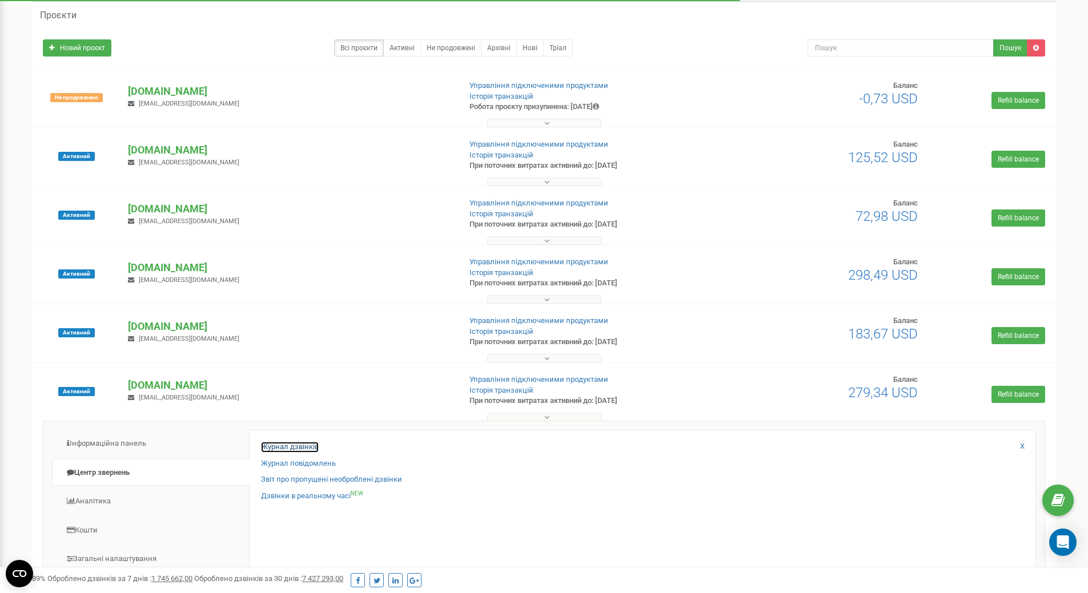
click at [272, 443] on link "Журнал дзвінків" at bounding box center [290, 447] width 58 height 11
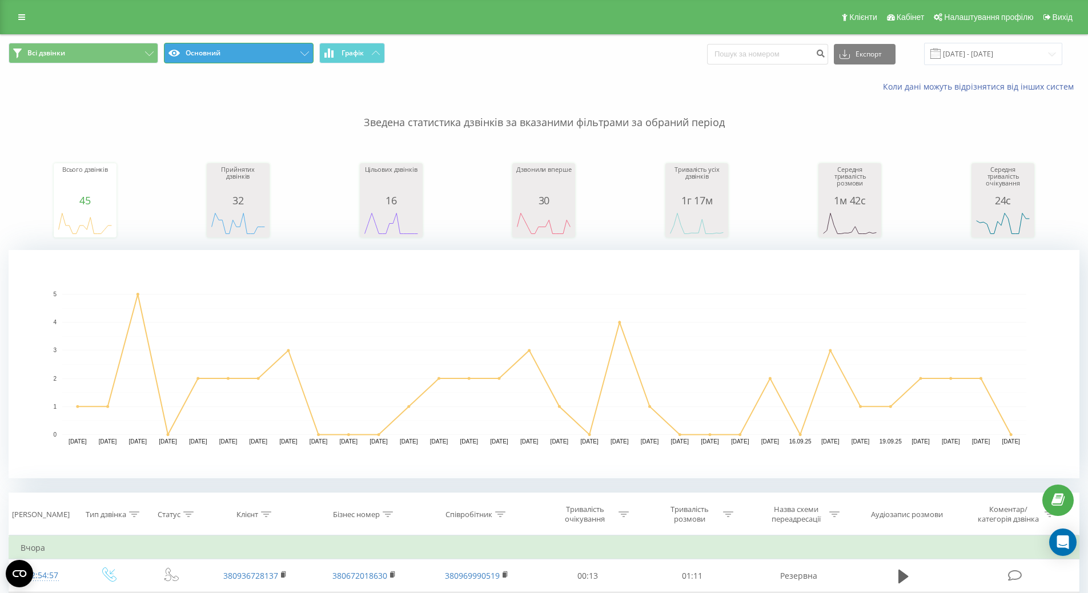
click at [246, 50] on button "Основний" at bounding box center [239, 53] width 150 height 21
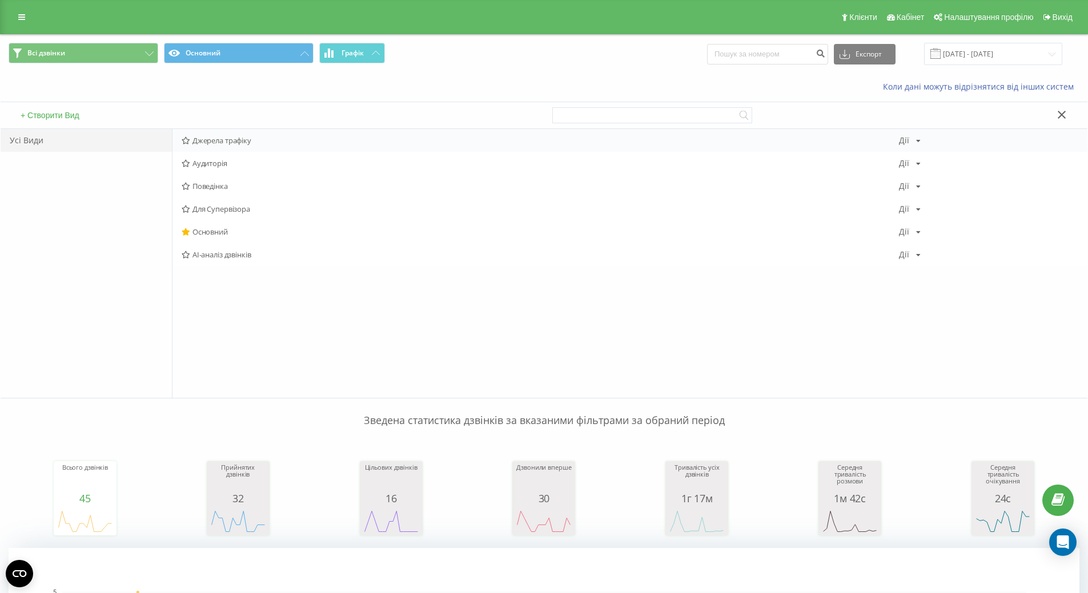
click at [215, 138] on span "Джерела трафіку" at bounding box center [540, 140] width 717 height 8
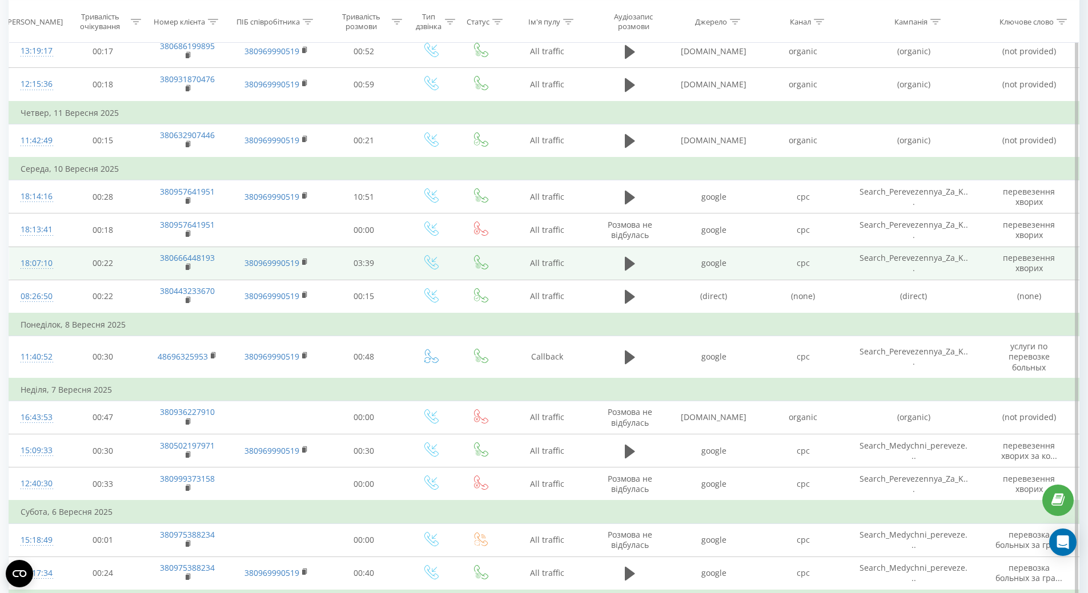
scroll to position [1124, 0]
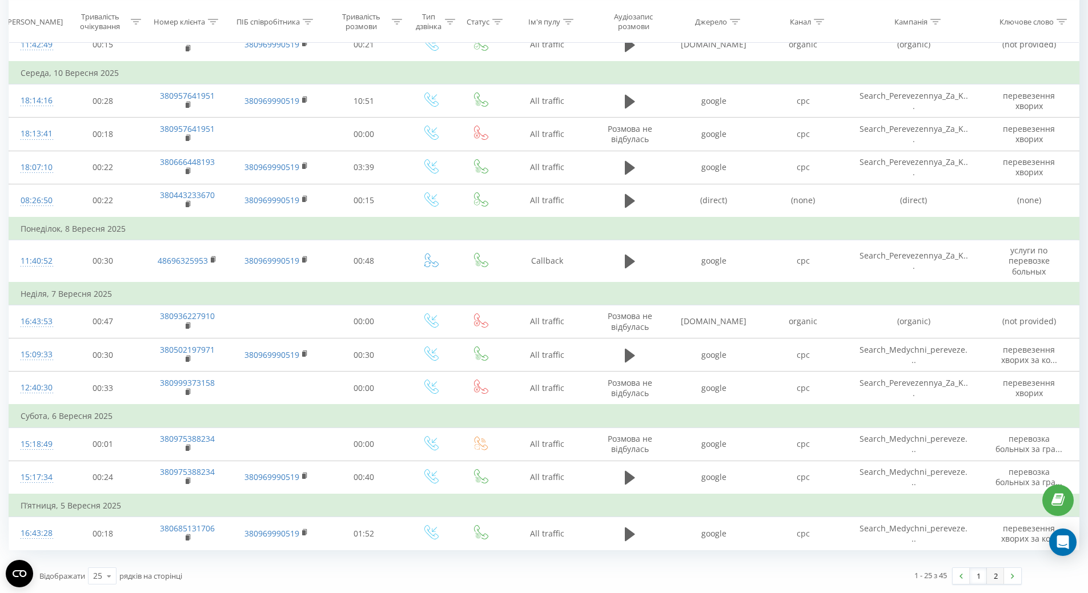
click at [994, 573] on link "2" at bounding box center [995, 576] width 17 height 16
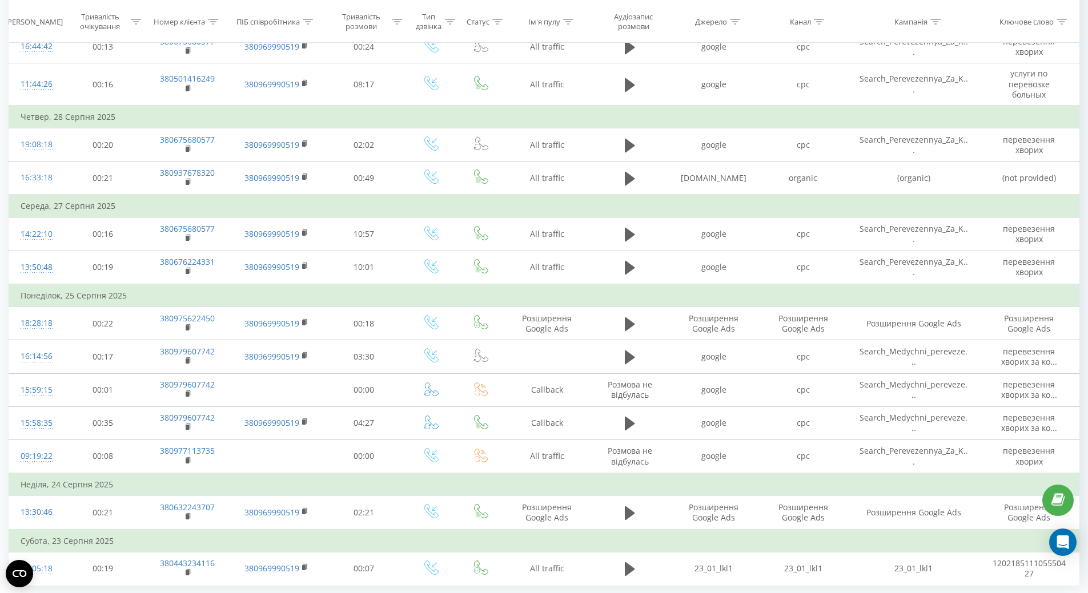
scroll to position [889, 0]
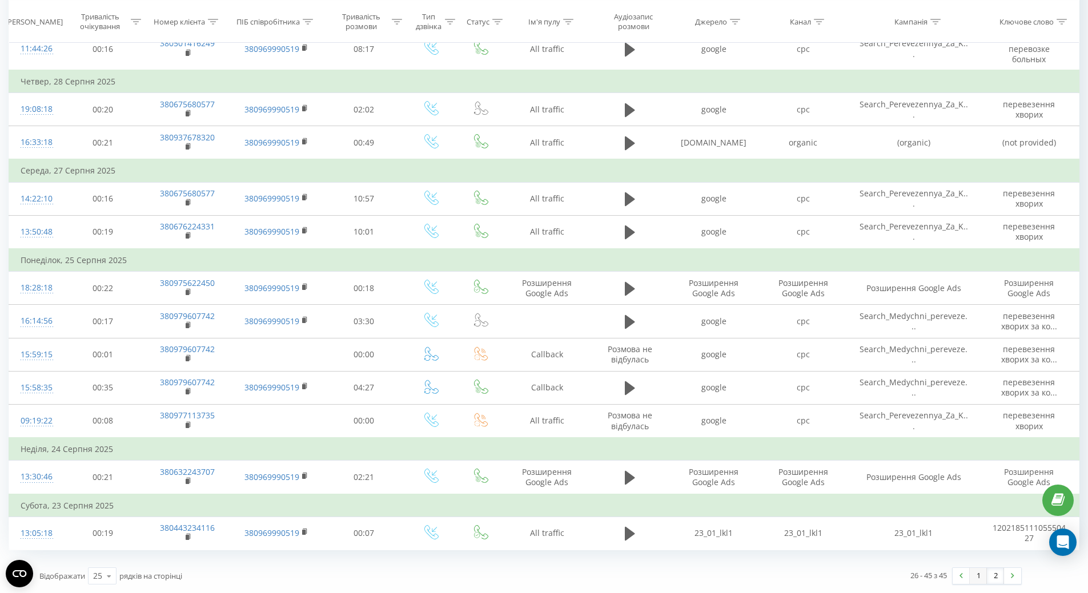
click at [979, 576] on link "1" at bounding box center [978, 576] width 17 height 16
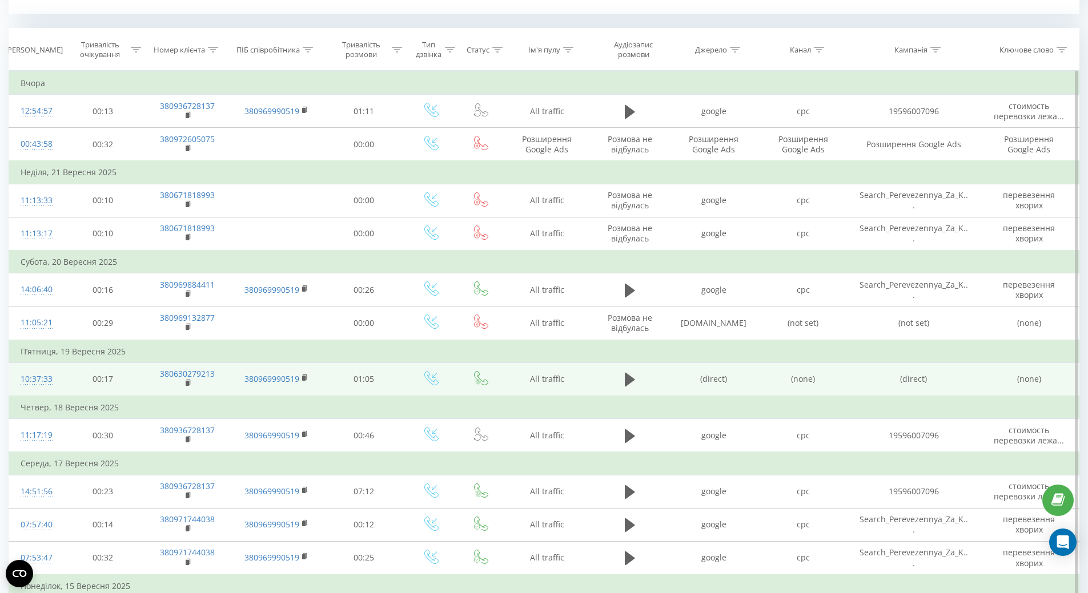
scroll to position [464, 0]
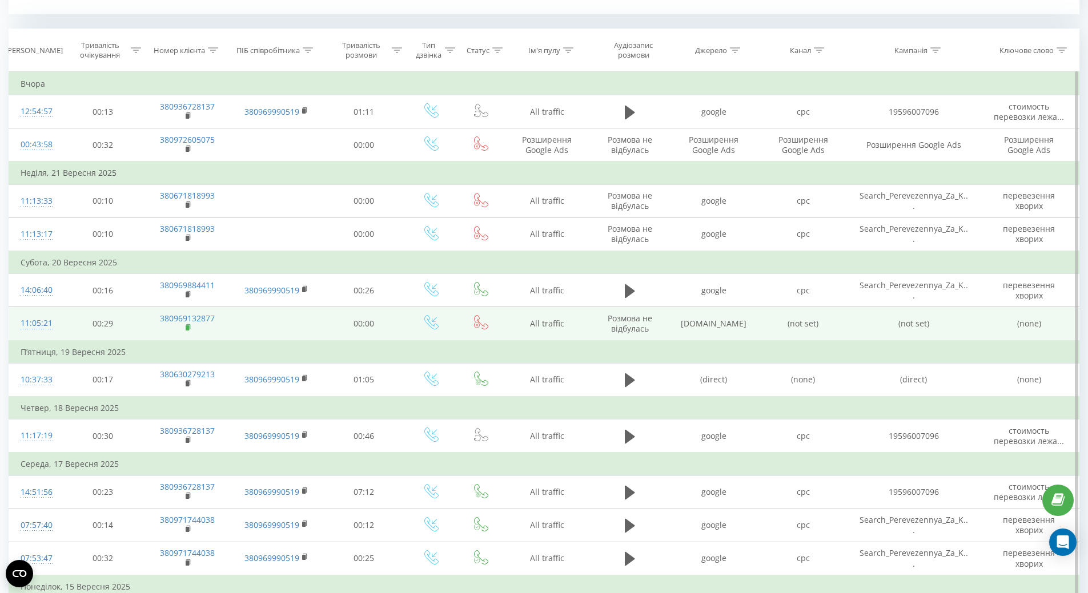
click at [187, 328] on rect at bounding box center [187, 328] width 3 height 5
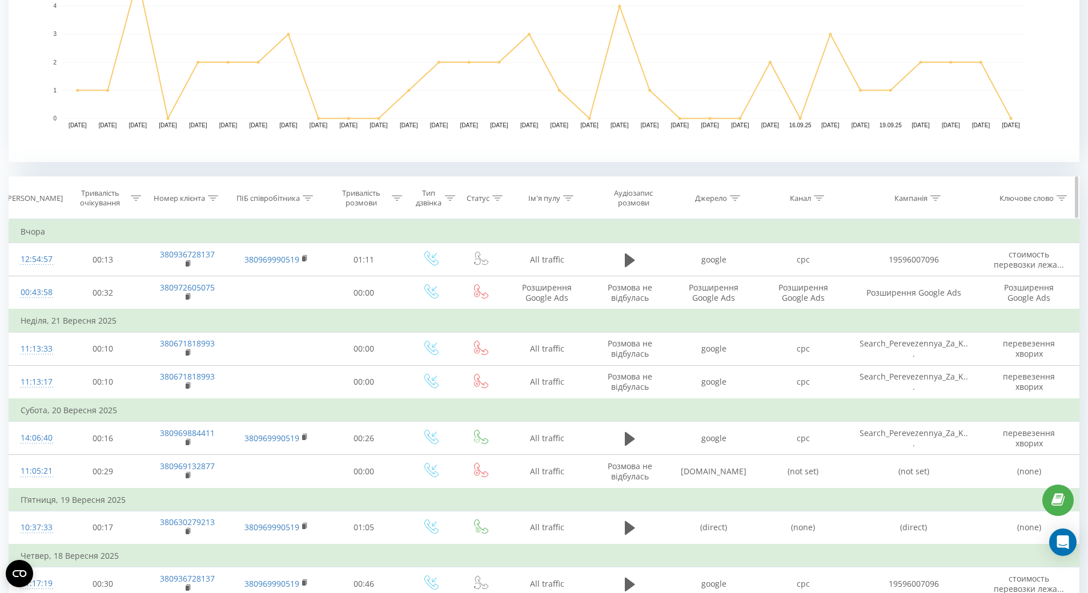
scroll to position [382, 0]
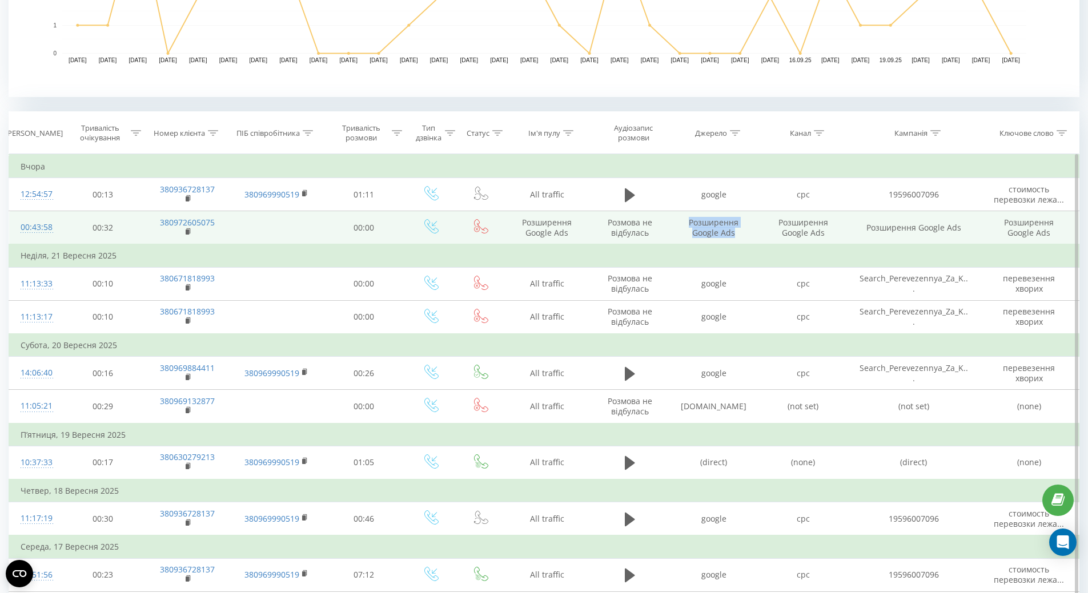
drag, startPoint x: 686, startPoint y: 221, endPoint x: 736, endPoint y: 235, distance: 52.1
click at [736, 235] on td "Розширення Google Ads" at bounding box center [713, 228] width 89 height 34
copy td "Розширення Google Ads"
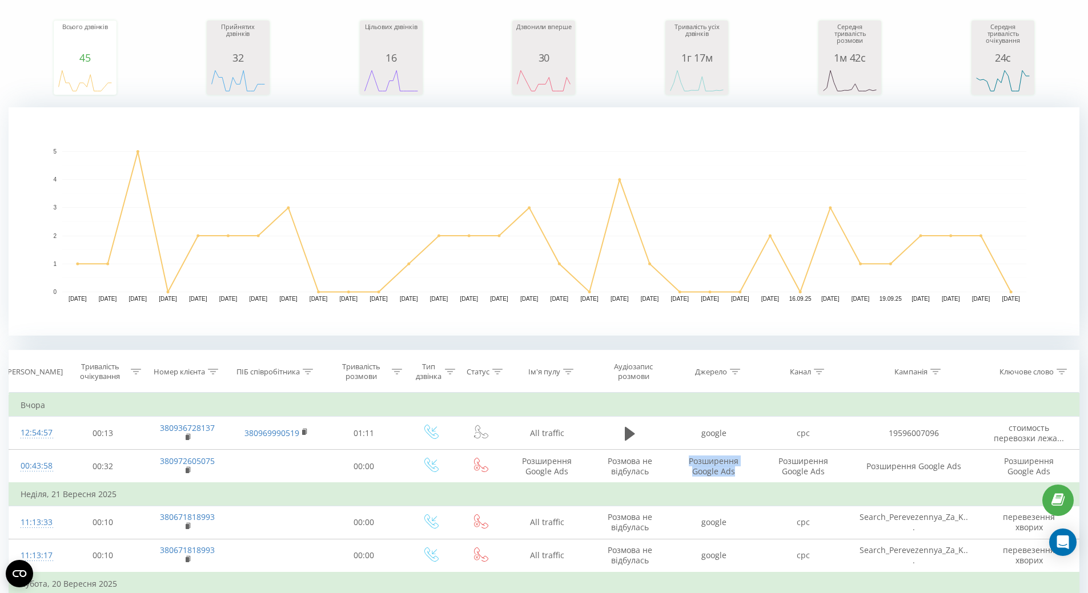
scroll to position [228, 0]
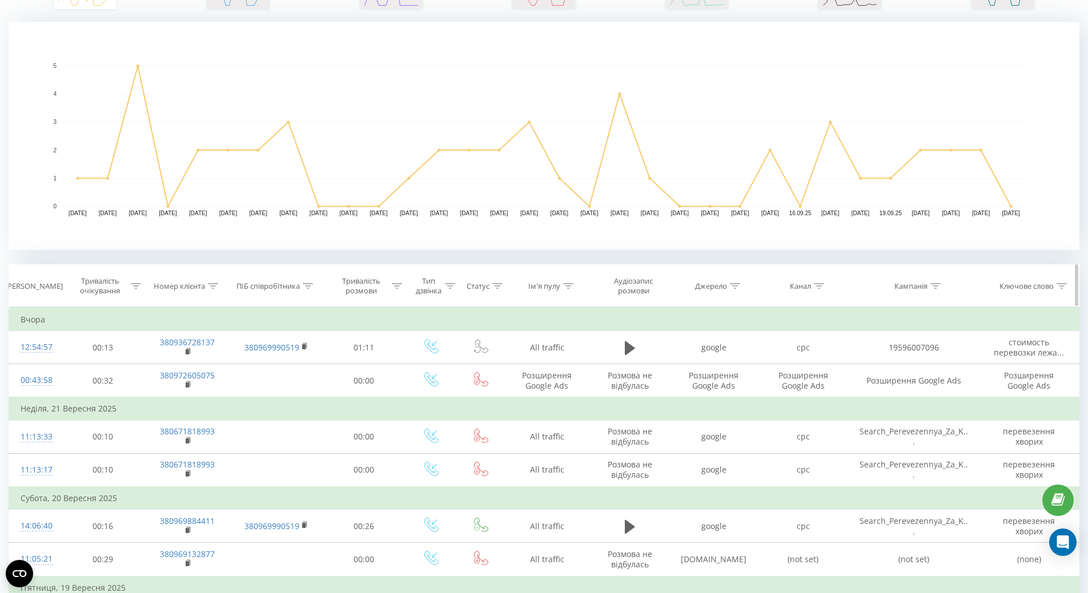
click at [732, 285] on icon at bounding box center [735, 286] width 10 height 6
click at [688, 371] on input "text" at bounding box center [714, 368] width 101 height 20
paste input "Розширення Google Ads"
type input "Розширення Google Ads"
click at [732, 386] on span "OK" at bounding box center [738, 391] width 32 height 18
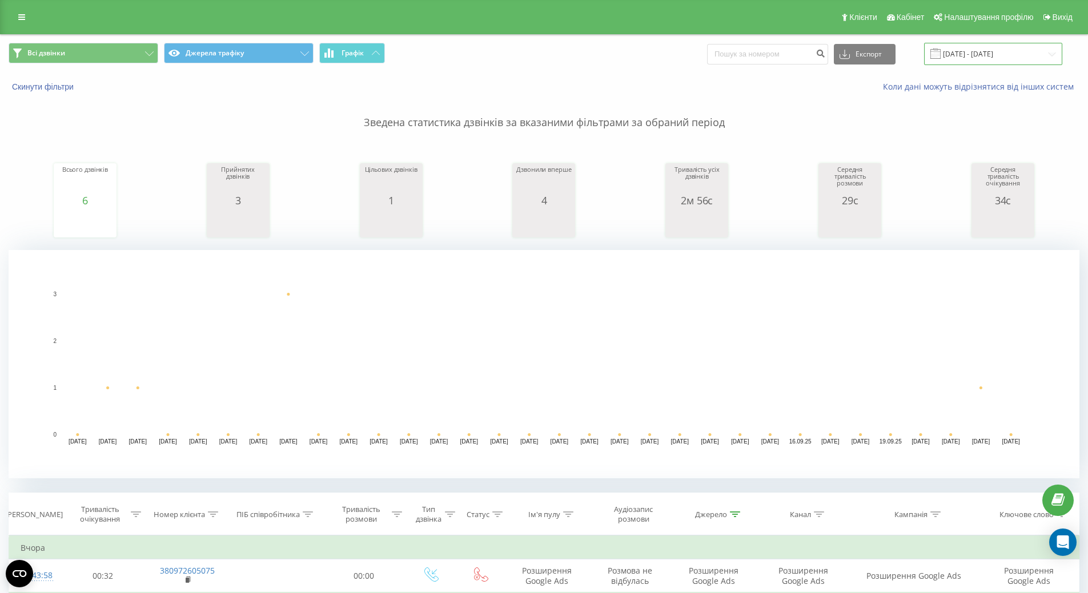
click at [982, 45] on input "[DATE] - [DATE]" at bounding box center [993, 54] width 138 height 22
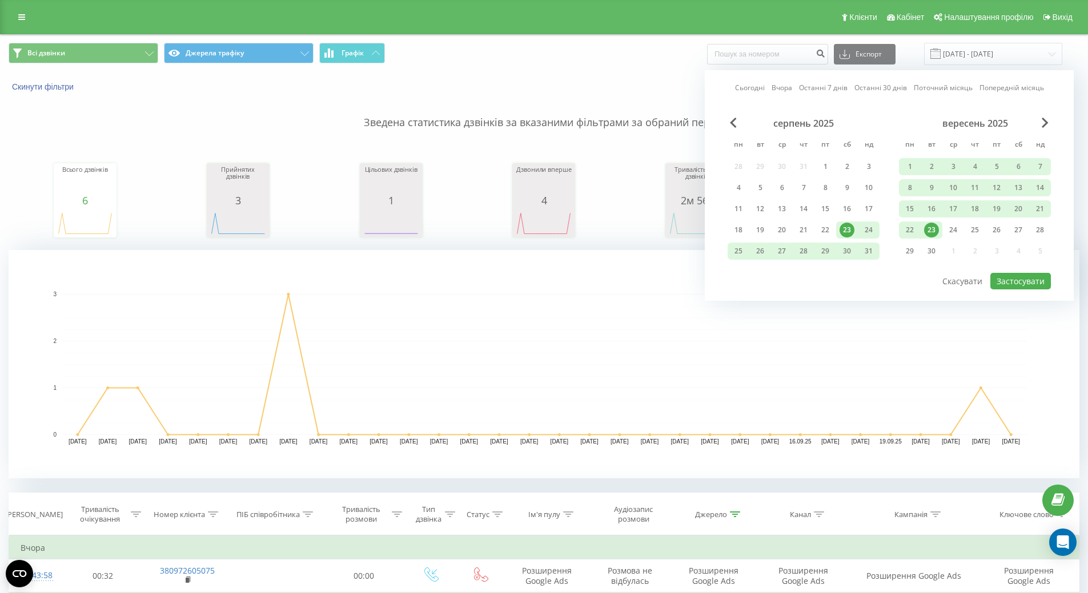
click at [240, 101] on p "Зведена статистика дзвінків за вказаними фільтрами за обраний період" at bounding box center [544, 112] width 1071 height 38
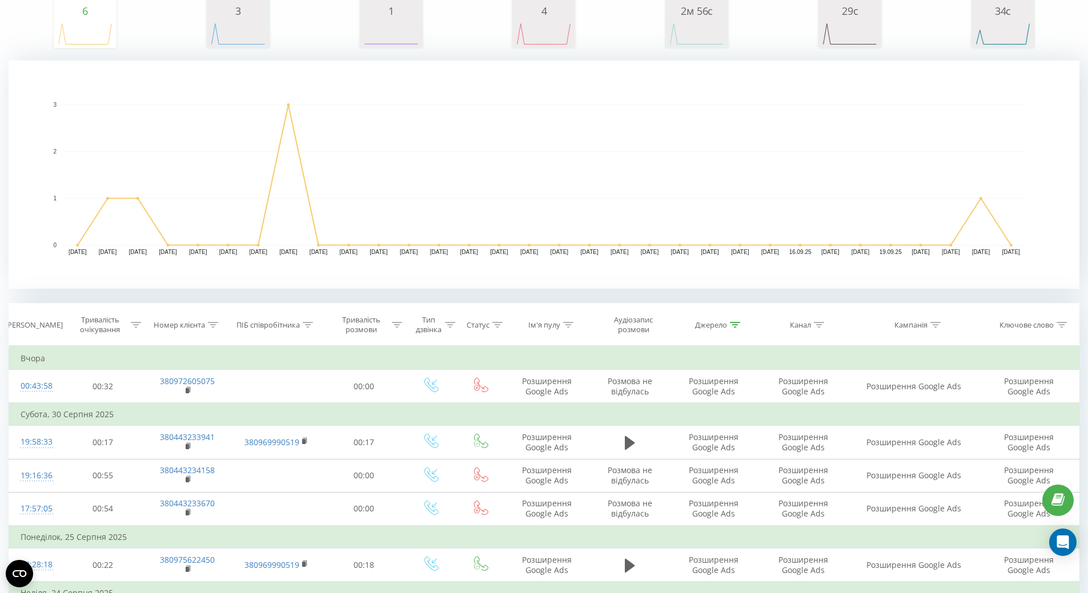
scroll to position [278, 0]
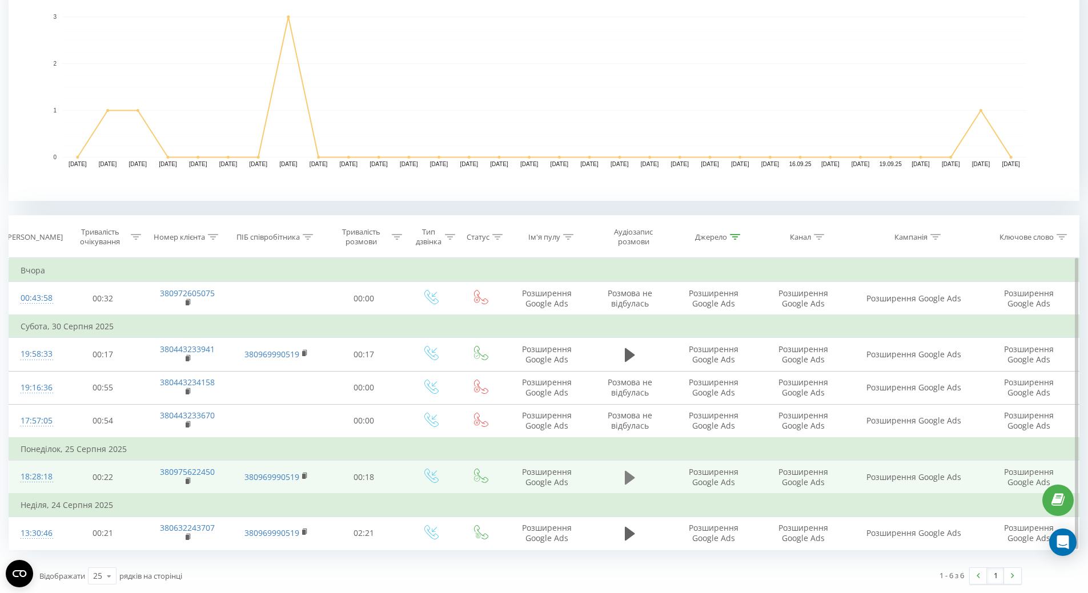
click at [632, 476] on icon at bounding box center [630, 478] width 10 height 14
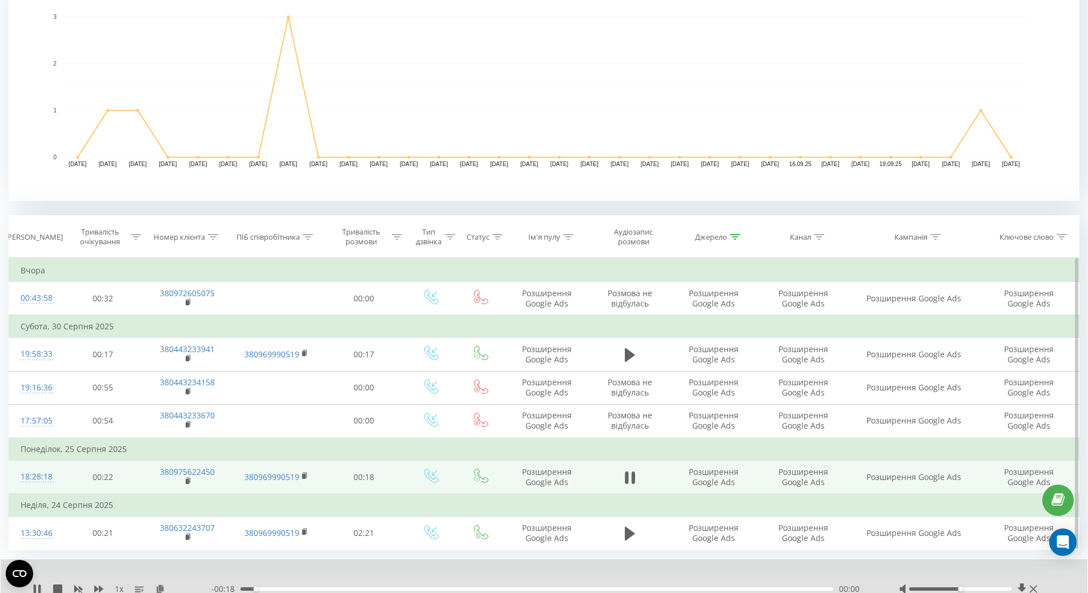
scroll to position [322, 0]
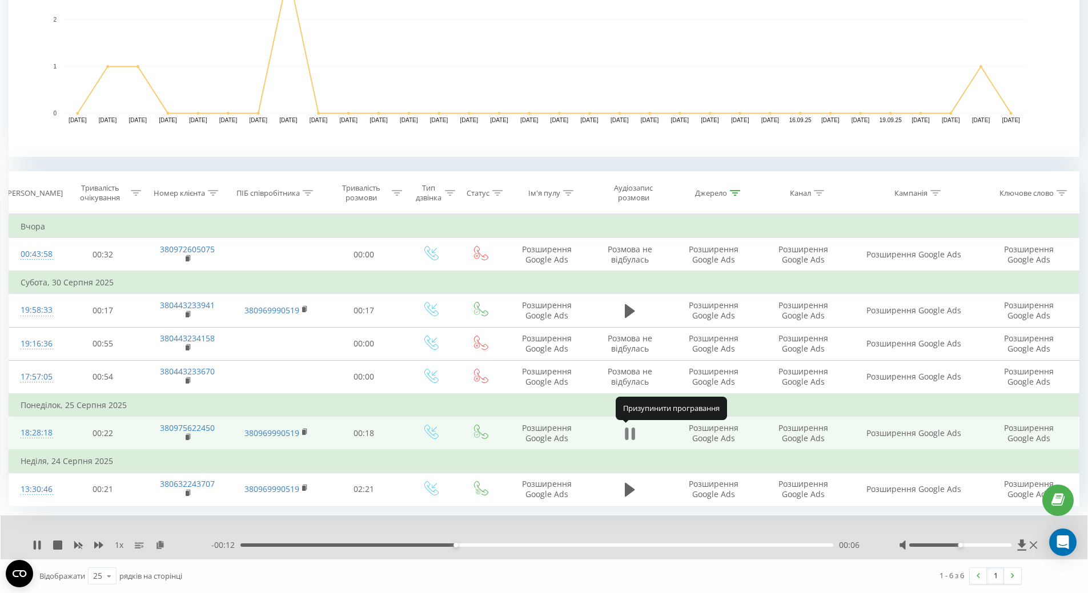
click at [629, 431] on icon at bounding box center [630, 434] width 10 height 16
